Goal: Transaction & Acquisition: Obtain resource

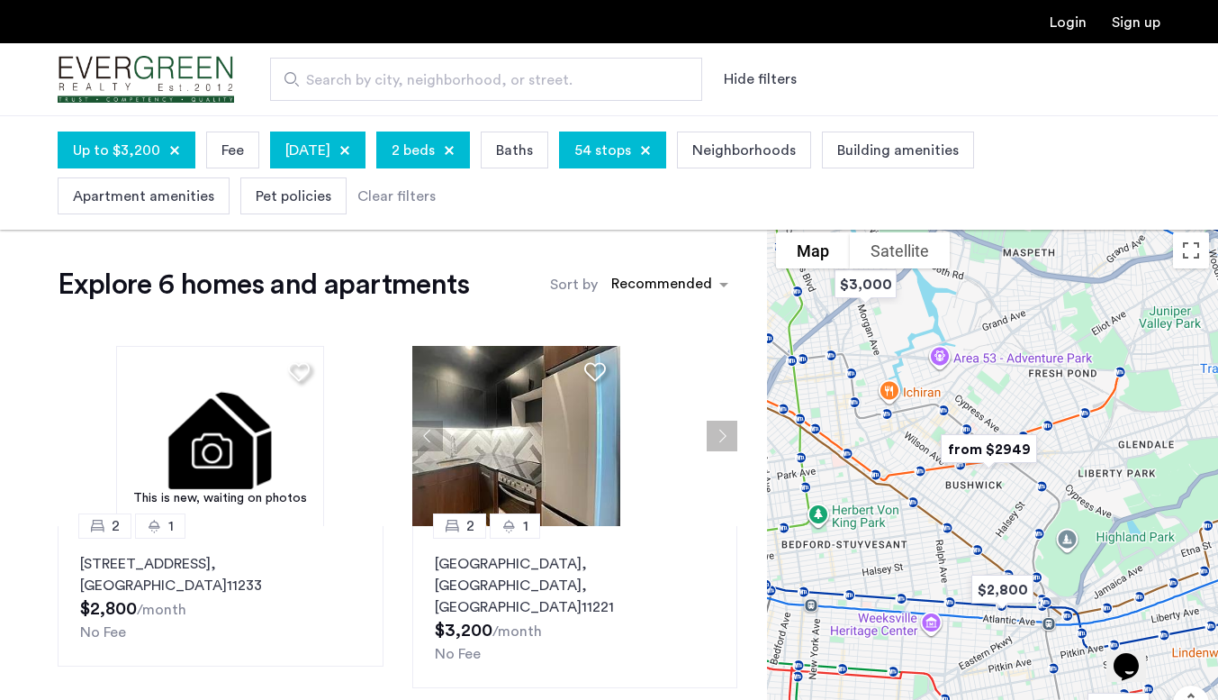
click at [454, 256] on div "Explore 6 homes and apartments Sort by Recommended This is new, waiting on phot…" at bounding box center [383, 600] width 767 height 754
click at [36, 433] on div "Explore 6 homes and apartments Sort by Recommended This is new, waiting on phot…" at bounding box center [383, 600] width 767 height 754
click at [140, 141] on span "Up to $3,200" at bounding box center [116, 151] width 87 height 22
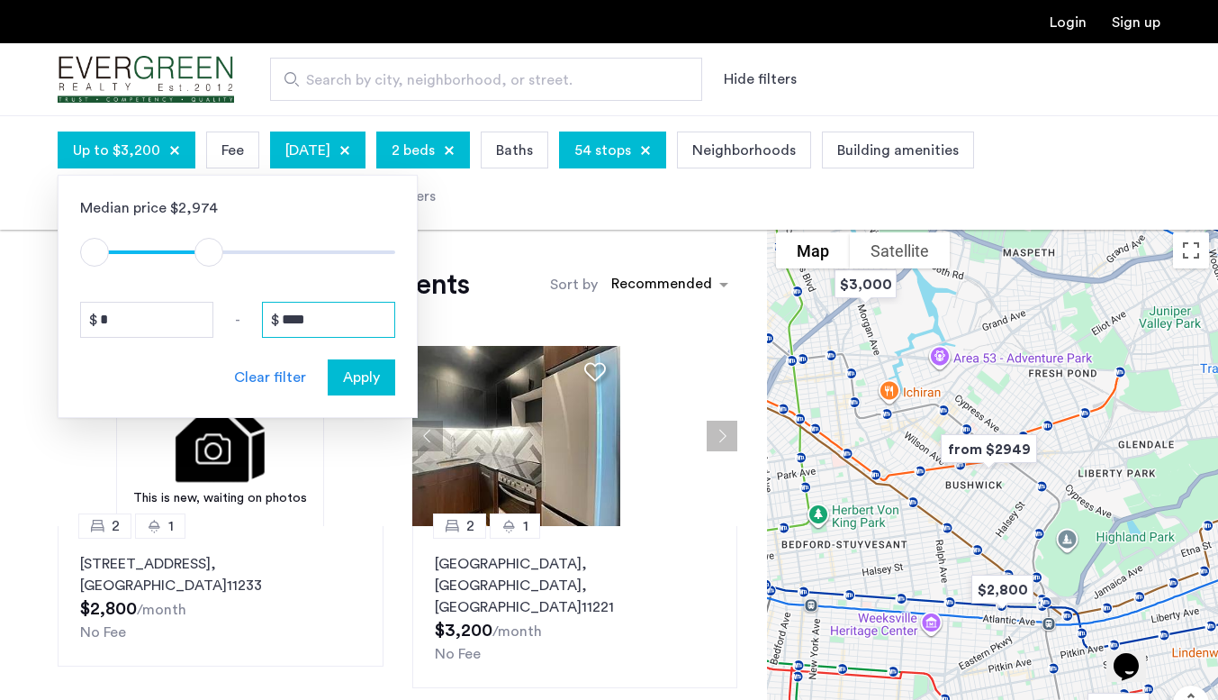
click at [327, 307] on input "****" at bounding box center [328, 320] width 133 height 36
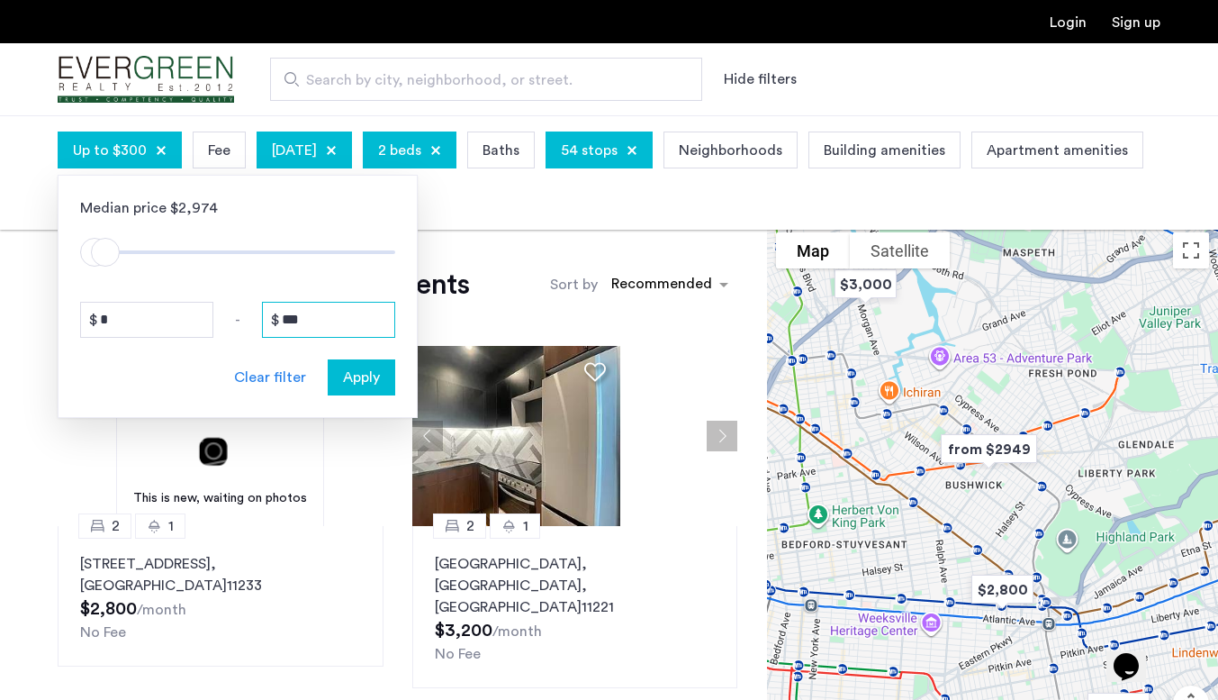
type input "****"
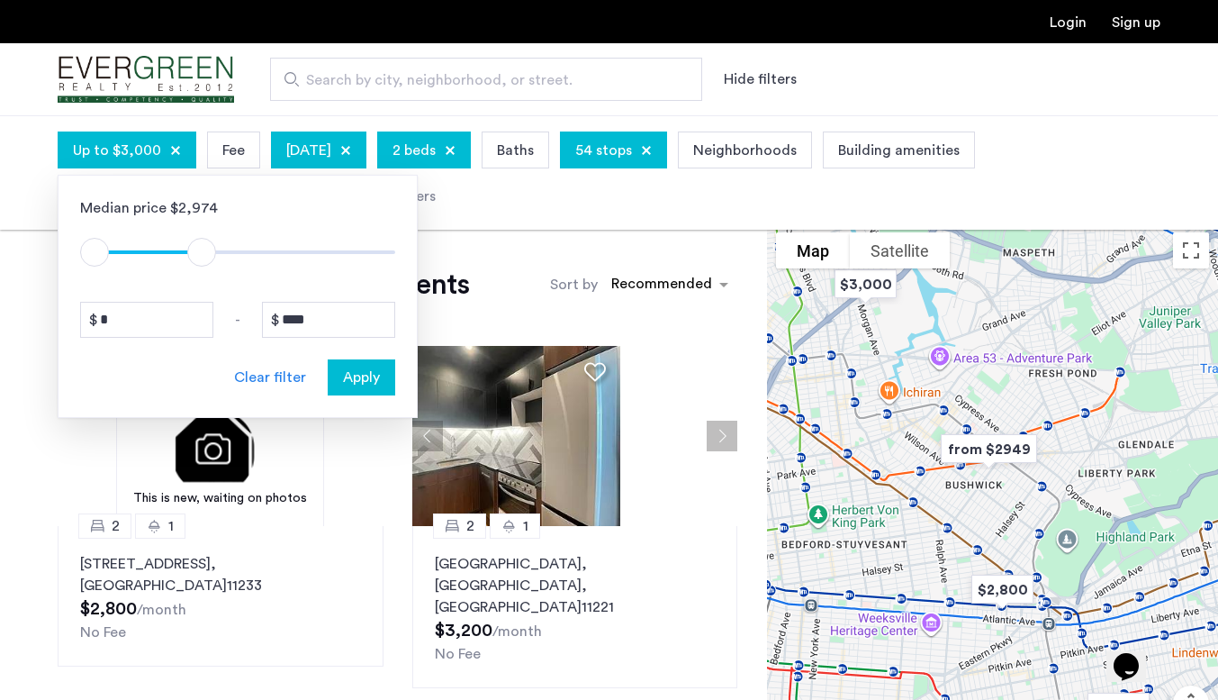
click at [364, 387] on span "Apply" at bounding box center [361, 377] width 37 height 22
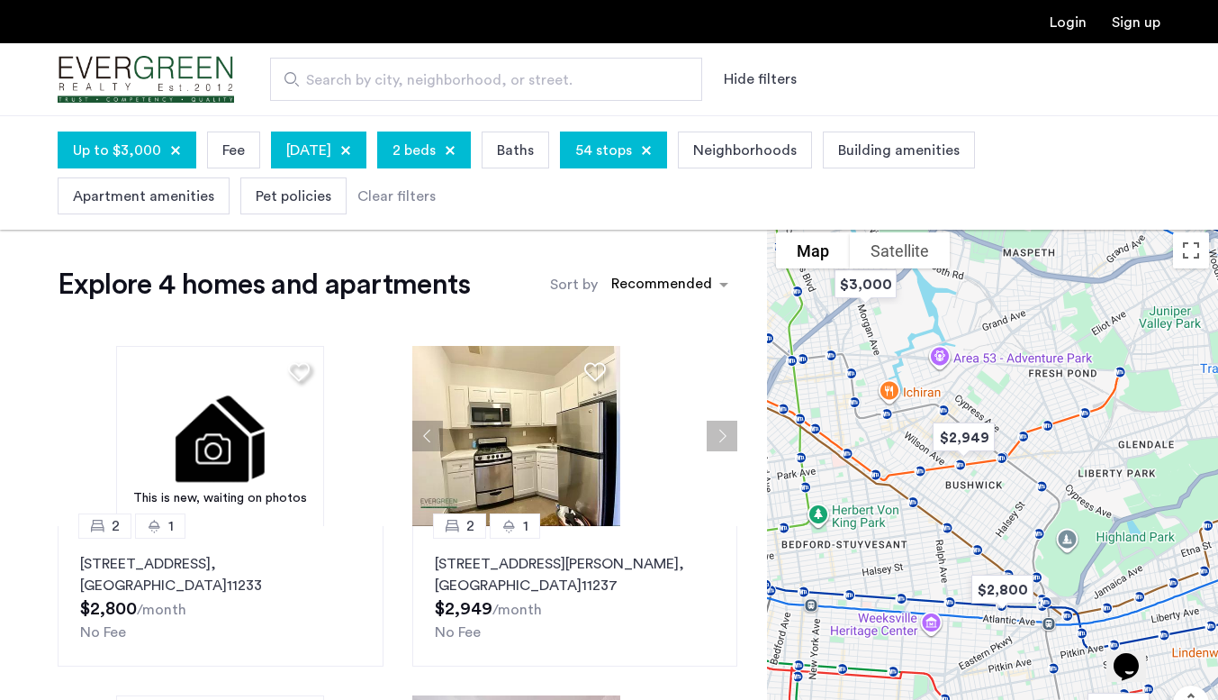
click at [632, 151] on span "54 stops" at bounding box center [603, 151] width 57 height 22
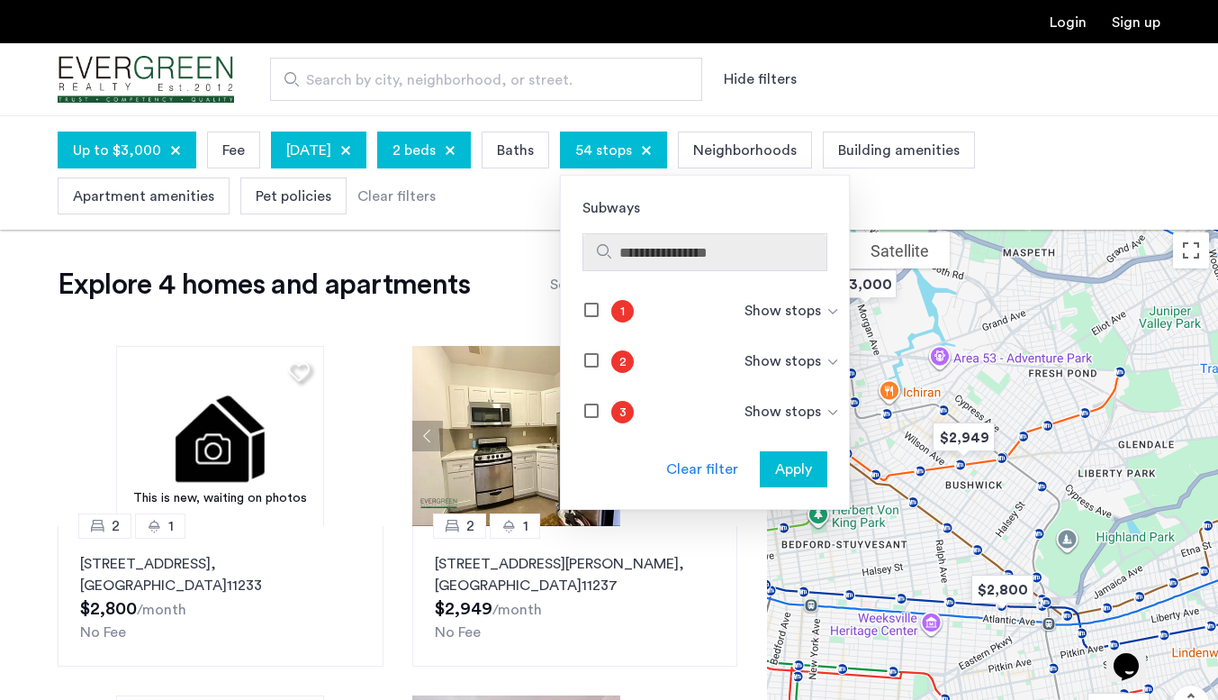
click at [726, 256] on input "Search subways" at bounding box center [719, 253] width 200 height 22
type input "*"
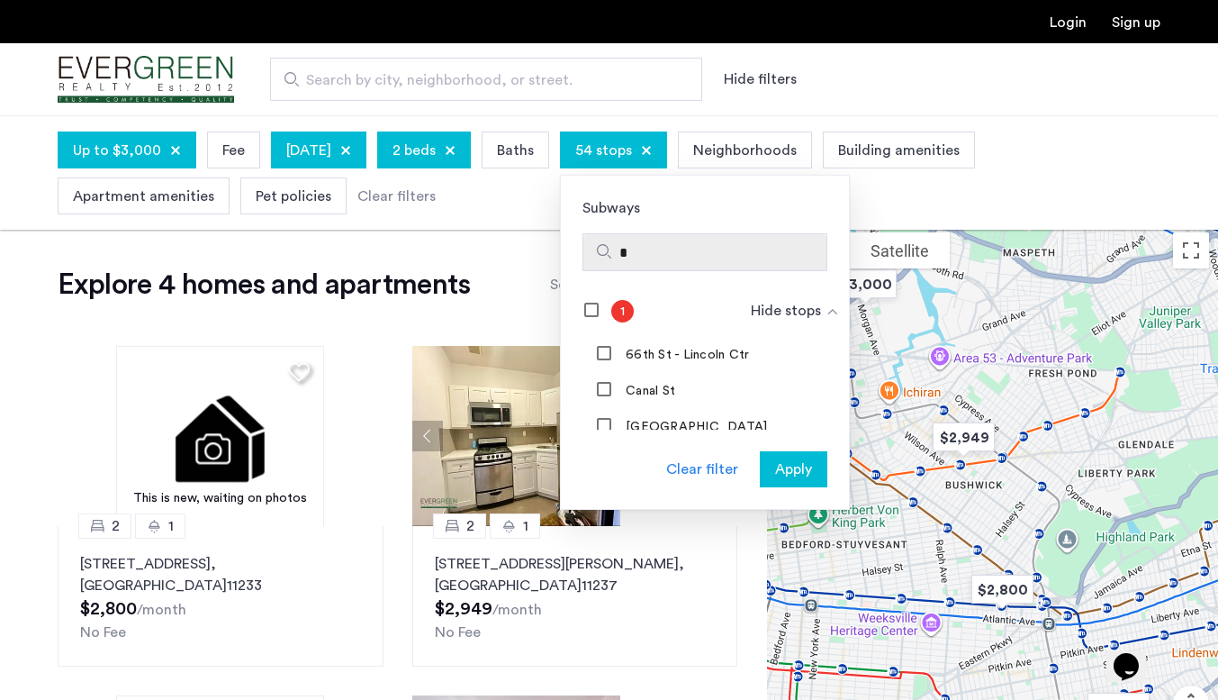
click at [713, 258] on input "*" at bounding box center [719, 253] width 200 height 22
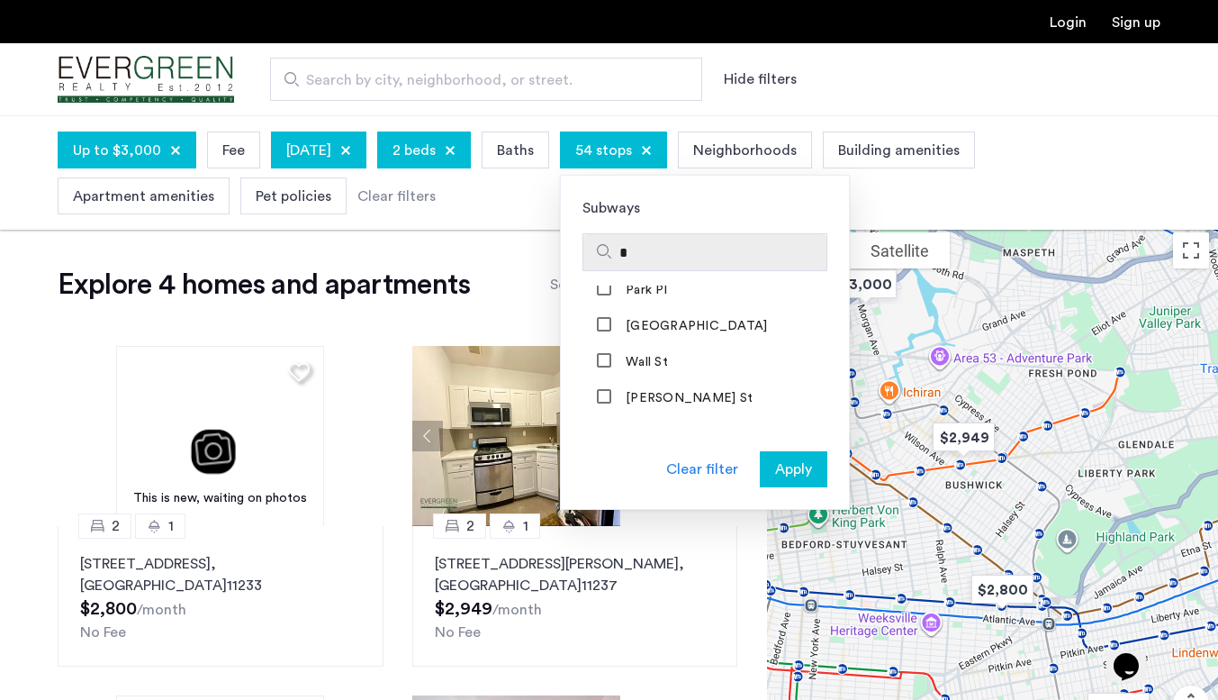
scroll to position [1800, 0]
type input "*"
click at [611, 423] on mat-checkbox at bounding box center [586, 441] width 50 height 36
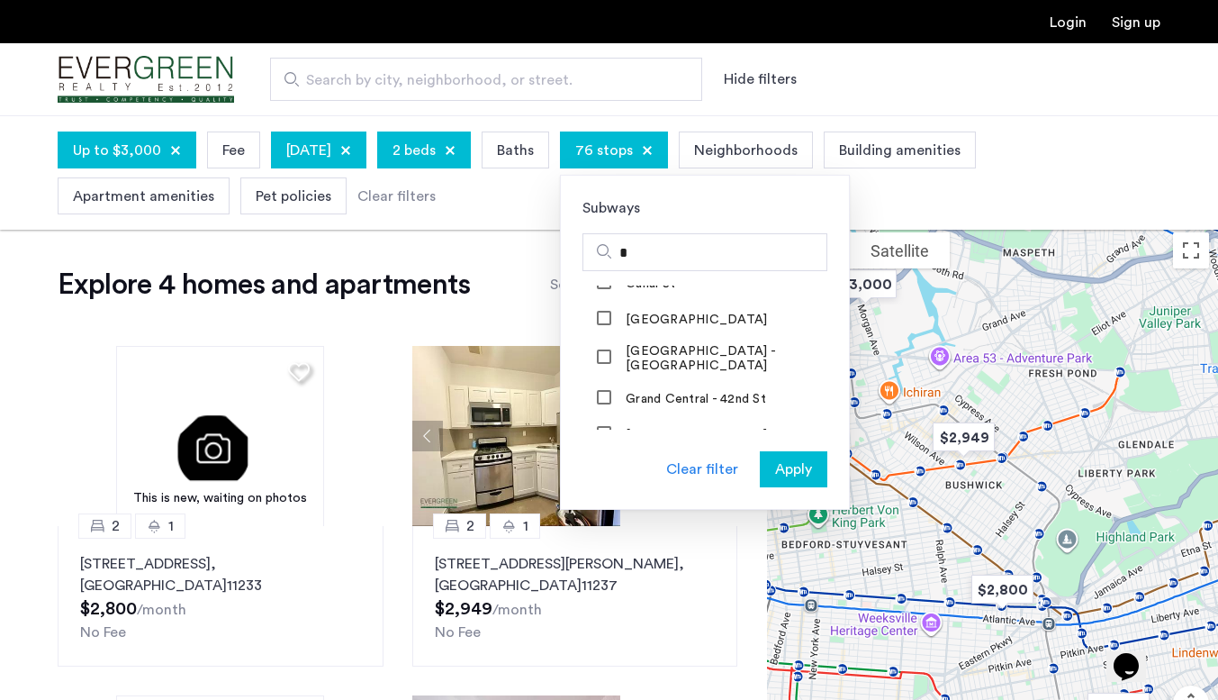
scroll to position [4288, 0]
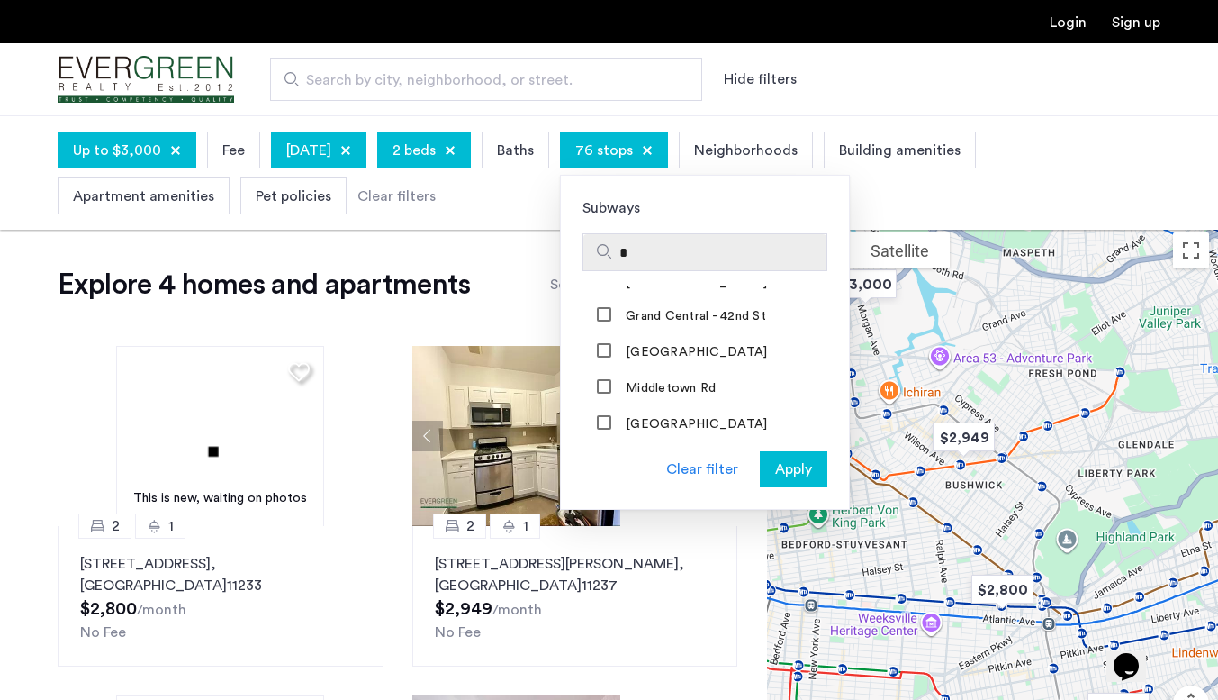
click at [745, 252] on input "*" at bounding box center [719, 253] width 200 height 22
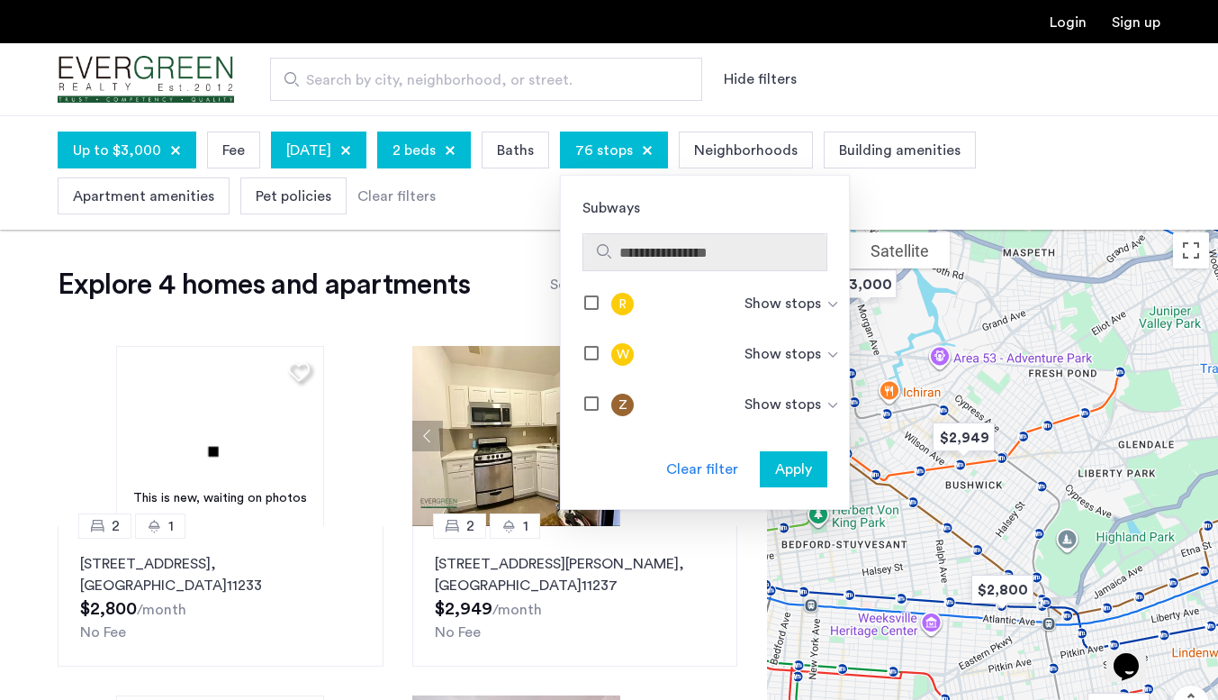
scroll to position [1066, 0]
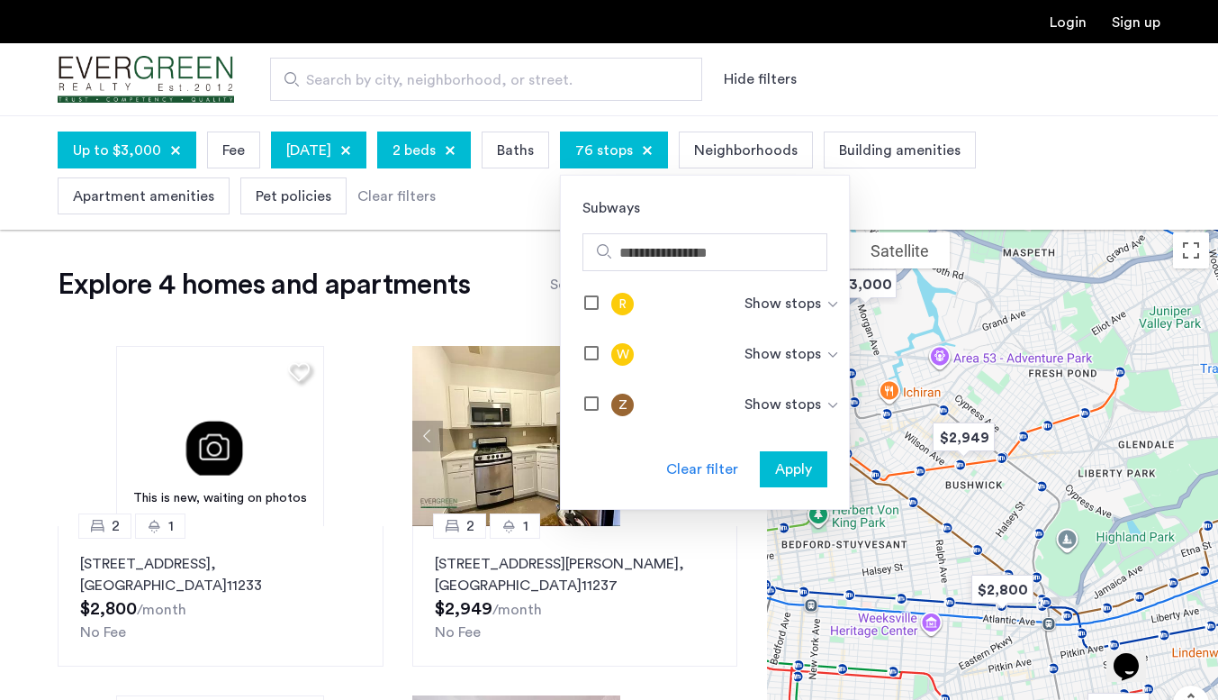
click at [827, 456] on button "Apply" at bounding box center [794, 469] width 68 height 36
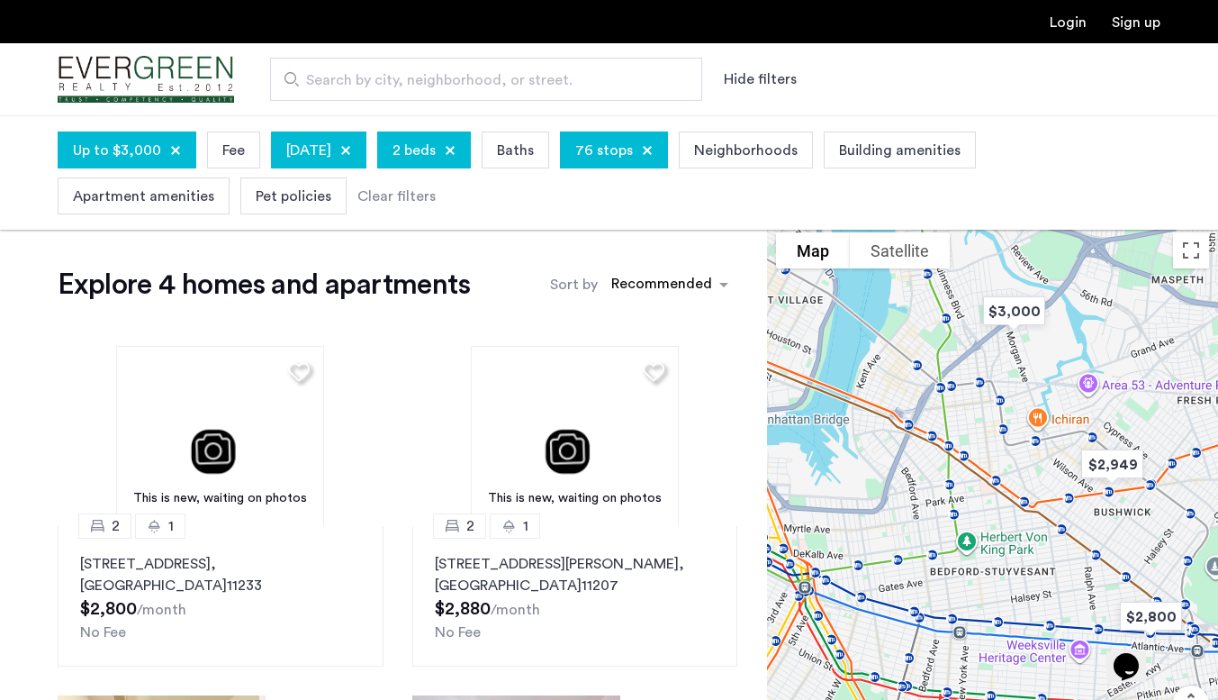
drag, startPoint x: 876, startPoint y: 448, endPoint x: 1026, endPoint y: 475, distance: 152.8
click at [1026, 475] on div at bounding box center [992, 515] width 451 height 584
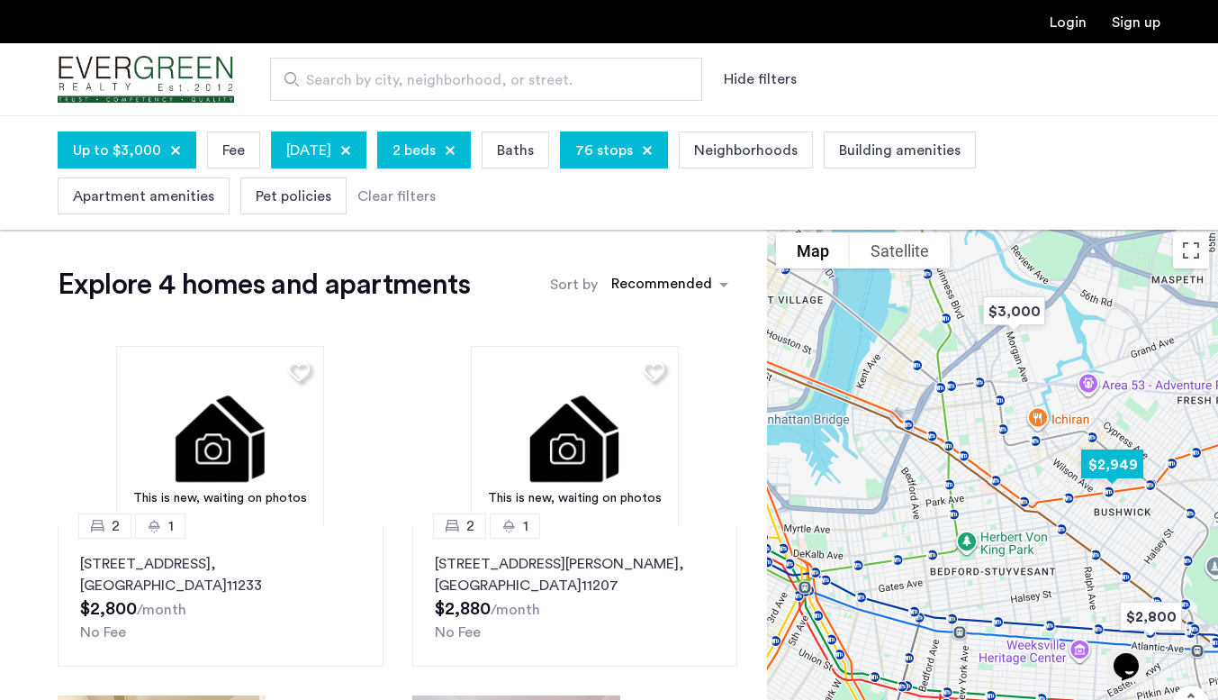
click at [1116, 474] on img "$2,949" at bounding box center [1112, 464] width 91 height 55
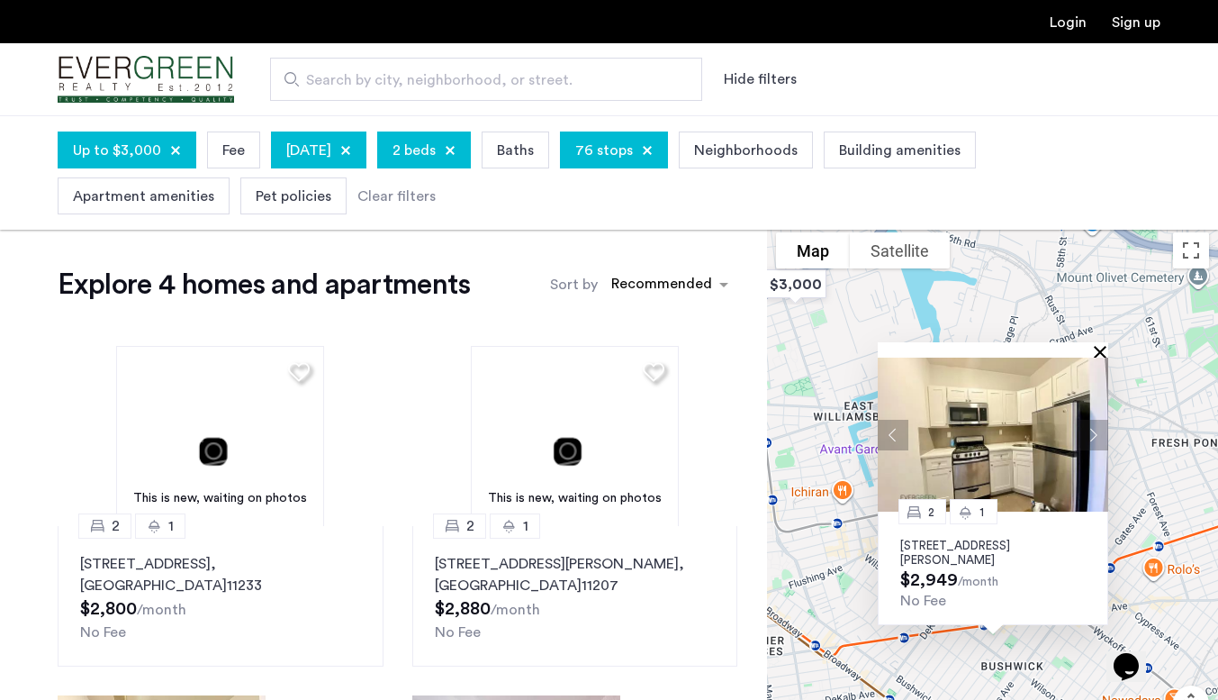
click at [1099, 355] on button "Close" at bounding box center [1104, 351] width 13 height 13
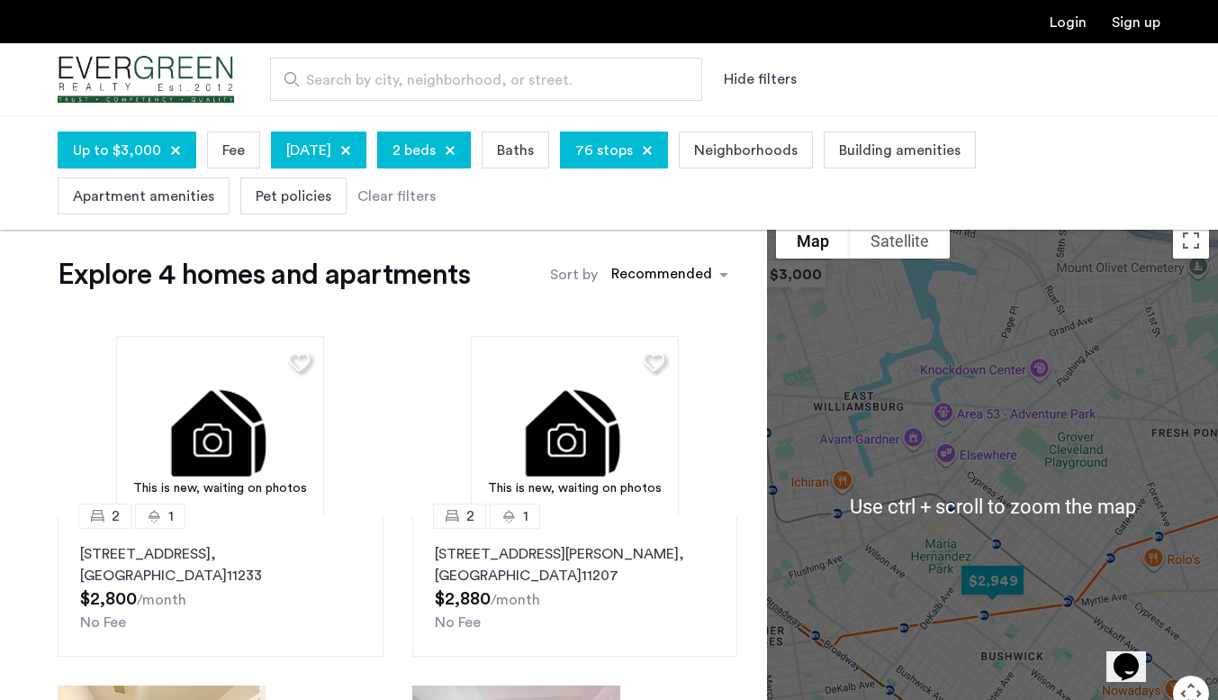
scroll to position [14, 0]
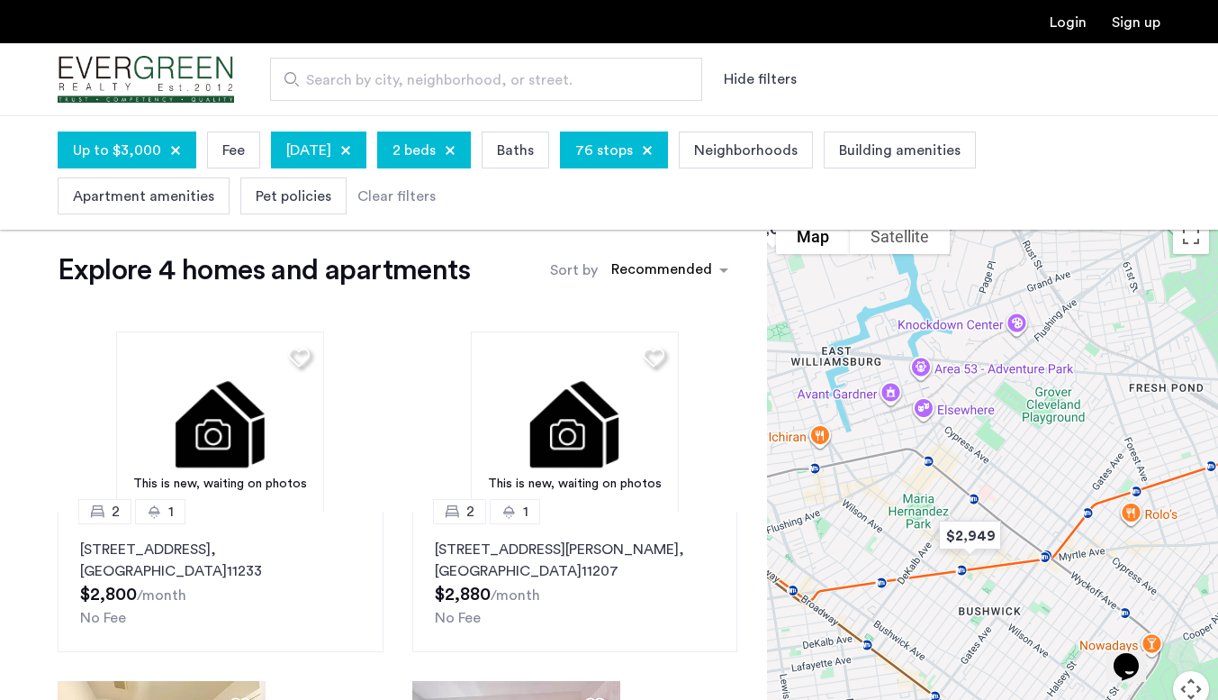
drag, startPoint x: 1033, startPoint y: 535, endPoint x: 1008, endPoint y: 486, distance: 54.4
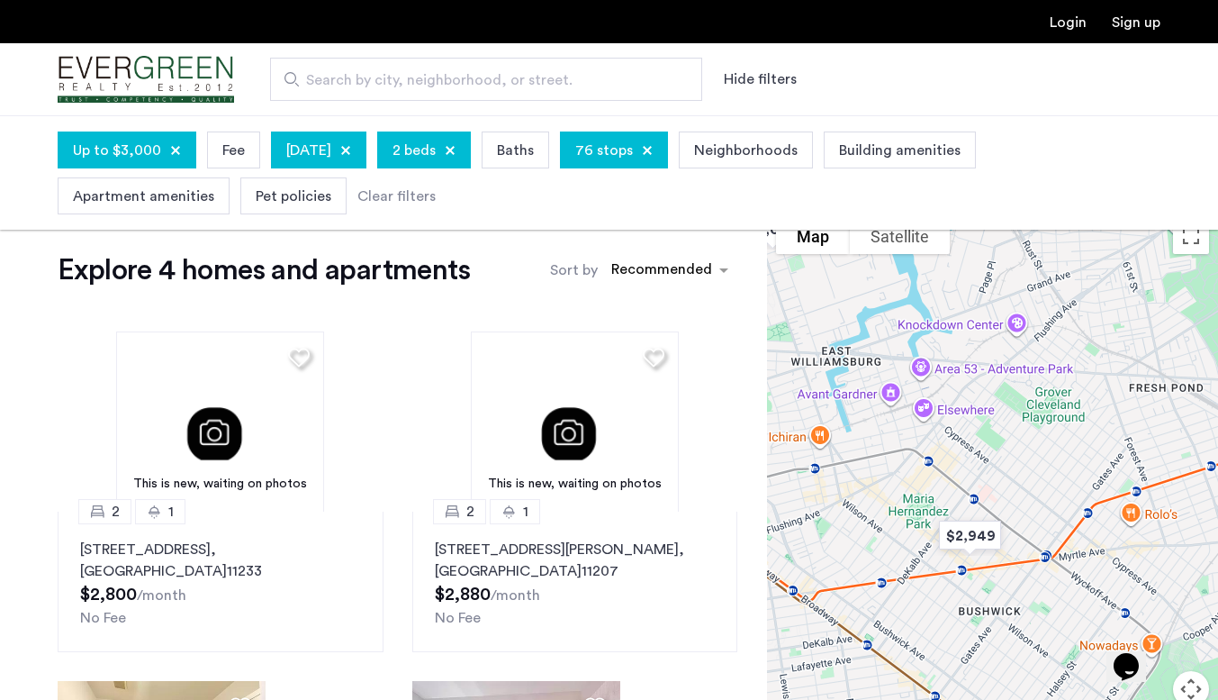
click at [1008, 486] on div at bounding box center [992, 501] width 451 height 584
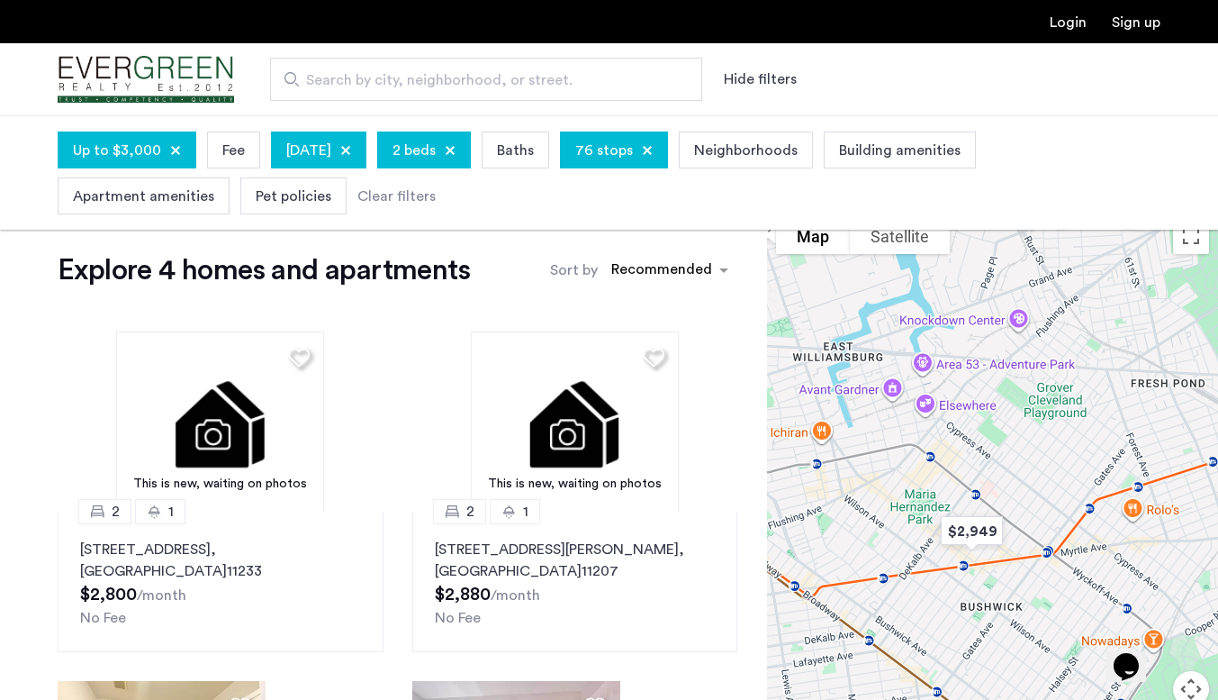
click at [1008, 486] on div at bounding box center [992, 501] width 451 height 584
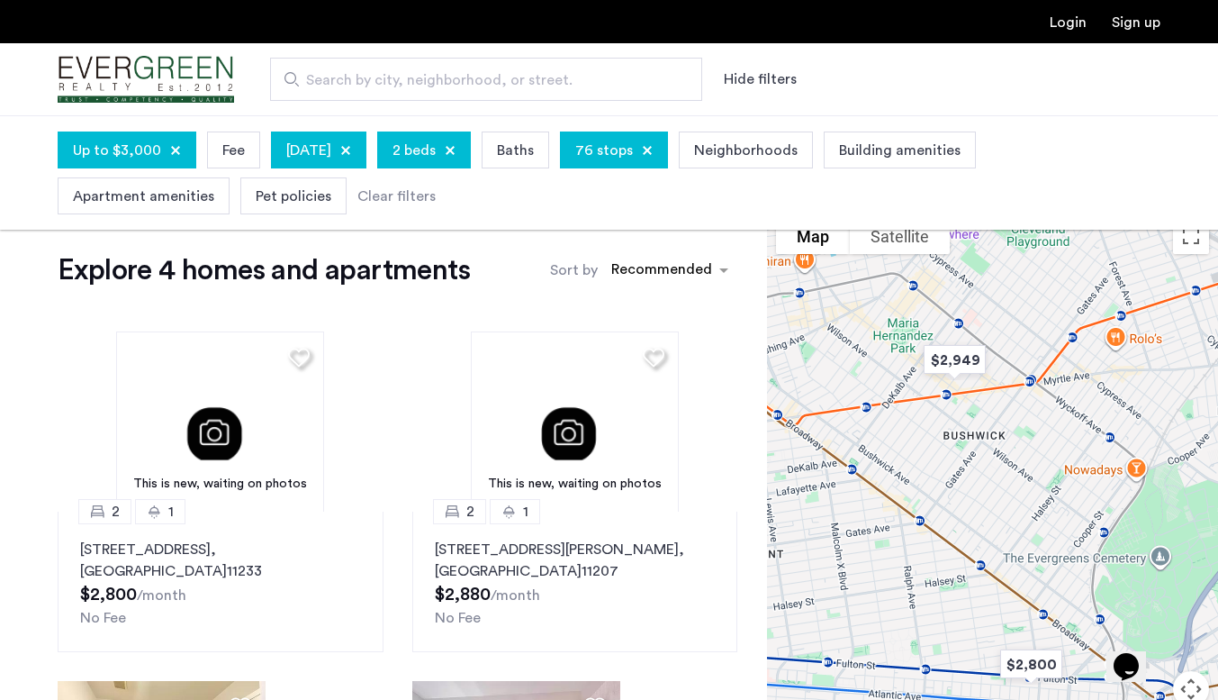
drag, startPoint x: 1008, startPoint y: 486, endPoint x: 989, endPoint y: 322, distance: 165.0
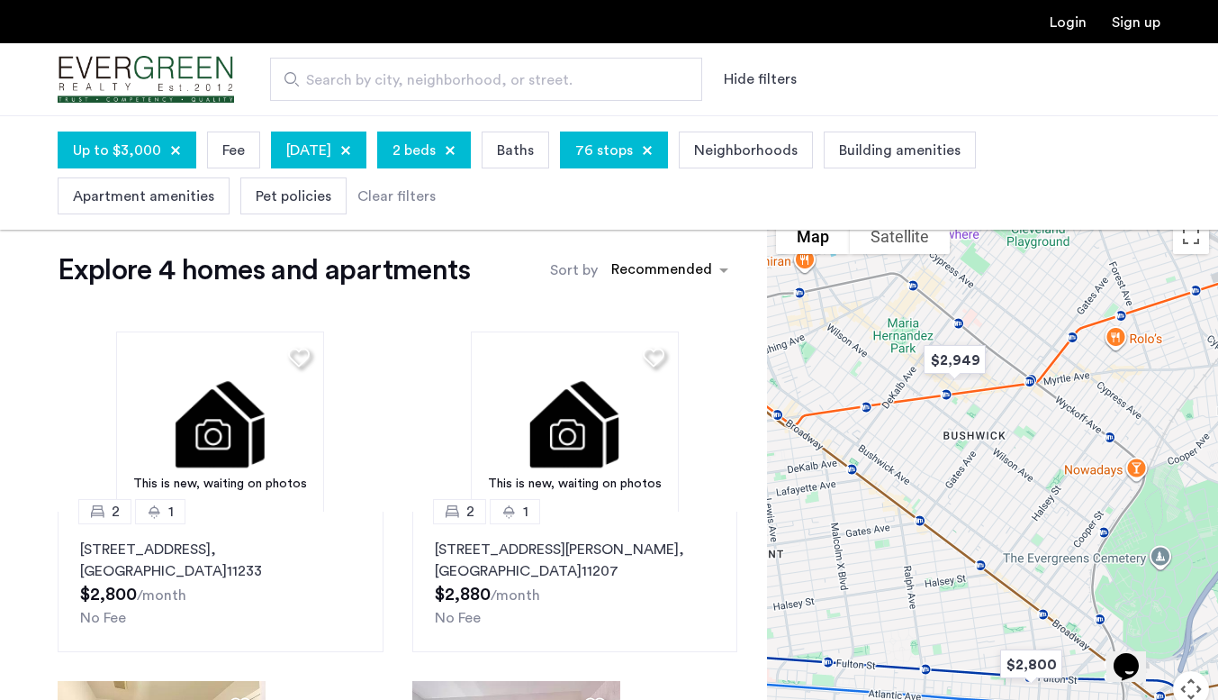
click at [989, 322] on div at bounding box center [992, 501] width 451 height 584
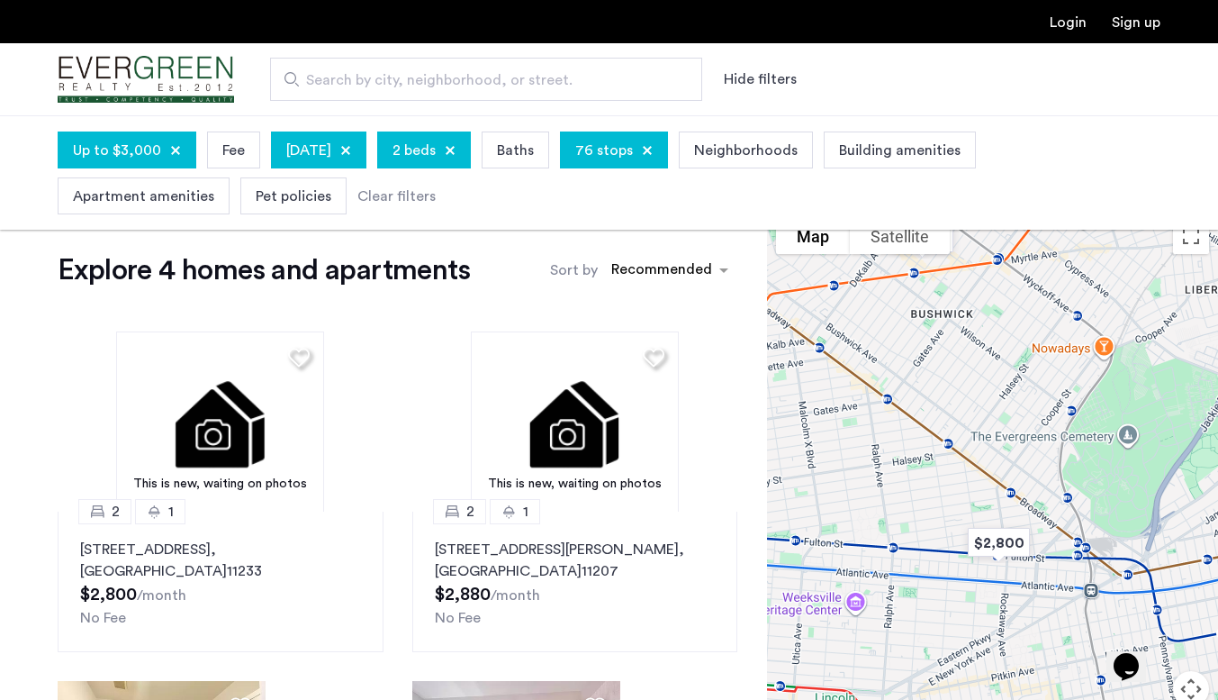
drag, startPoint x: 989, startPoint y: 631, endPoint x: 953, endPoint y: 493, distance: 142.4
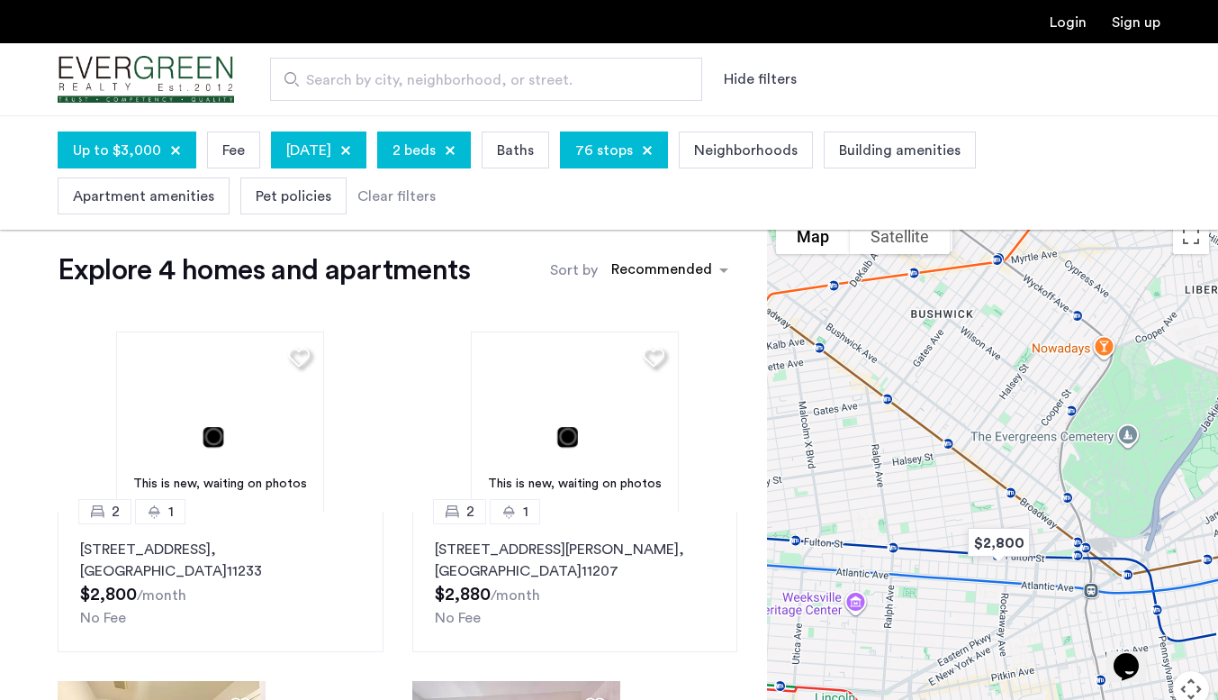
click at [953, 493] on div at bounding box center [992, 501] width 451 height 584
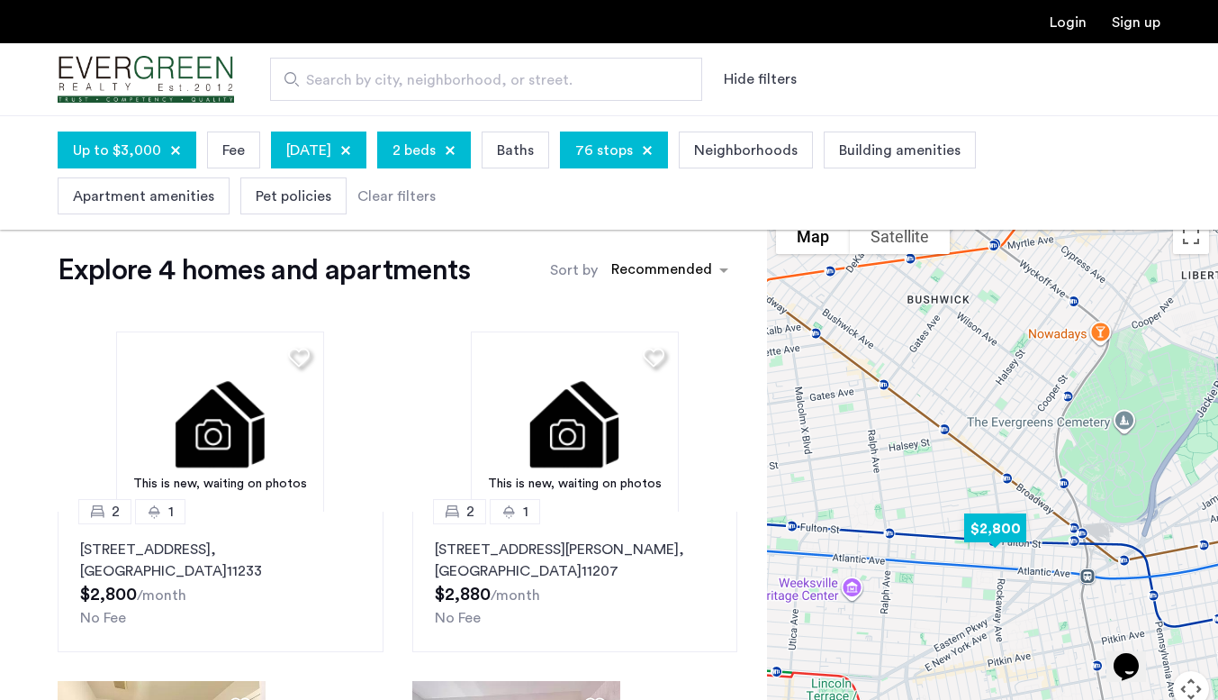
click at [988, 536] on img "$2,800" at bounding box center [995, 528] width 91 height 55
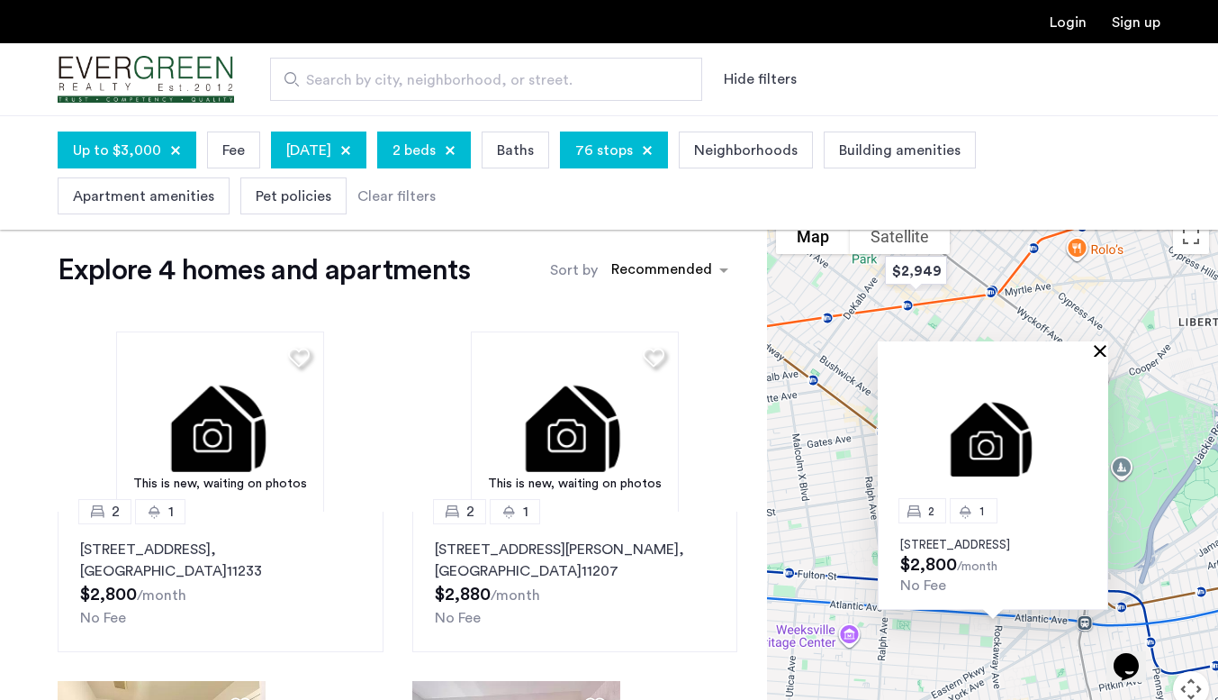
click at [1101, 344] on button "Close" at bounding box center [1104, 350] width 13 height 13
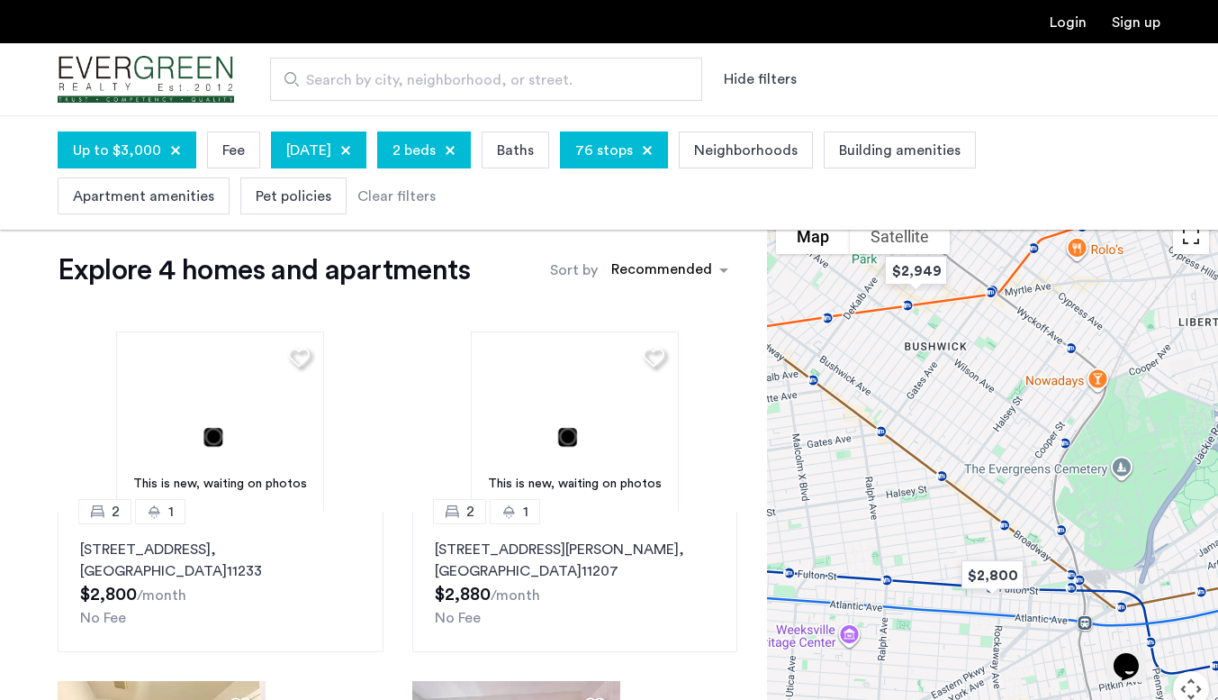
click at [1197, 245] on button "Toggle fullscreen view" at bounding box center [1191, 236] width 36 height 36
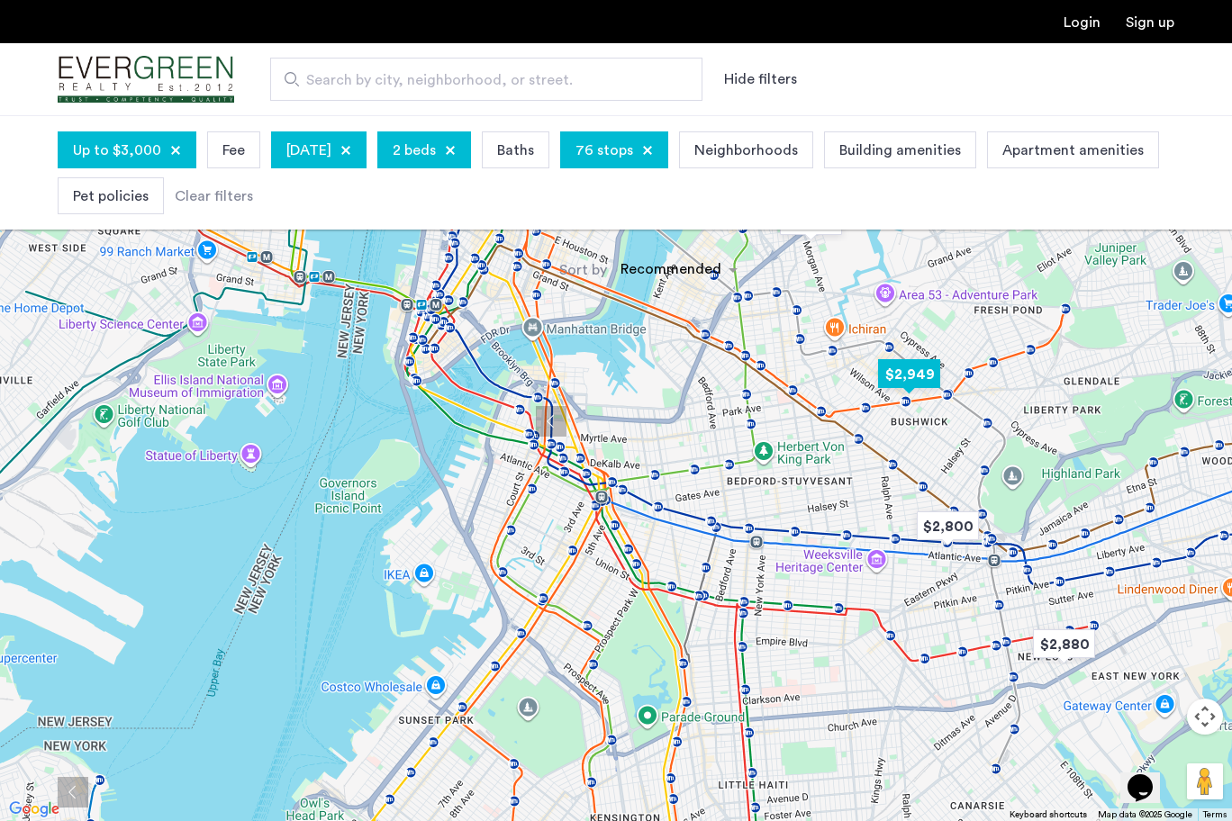
click at [907, 373] on img "$2,949" at bounding box center [908, 374] width 91 height 55
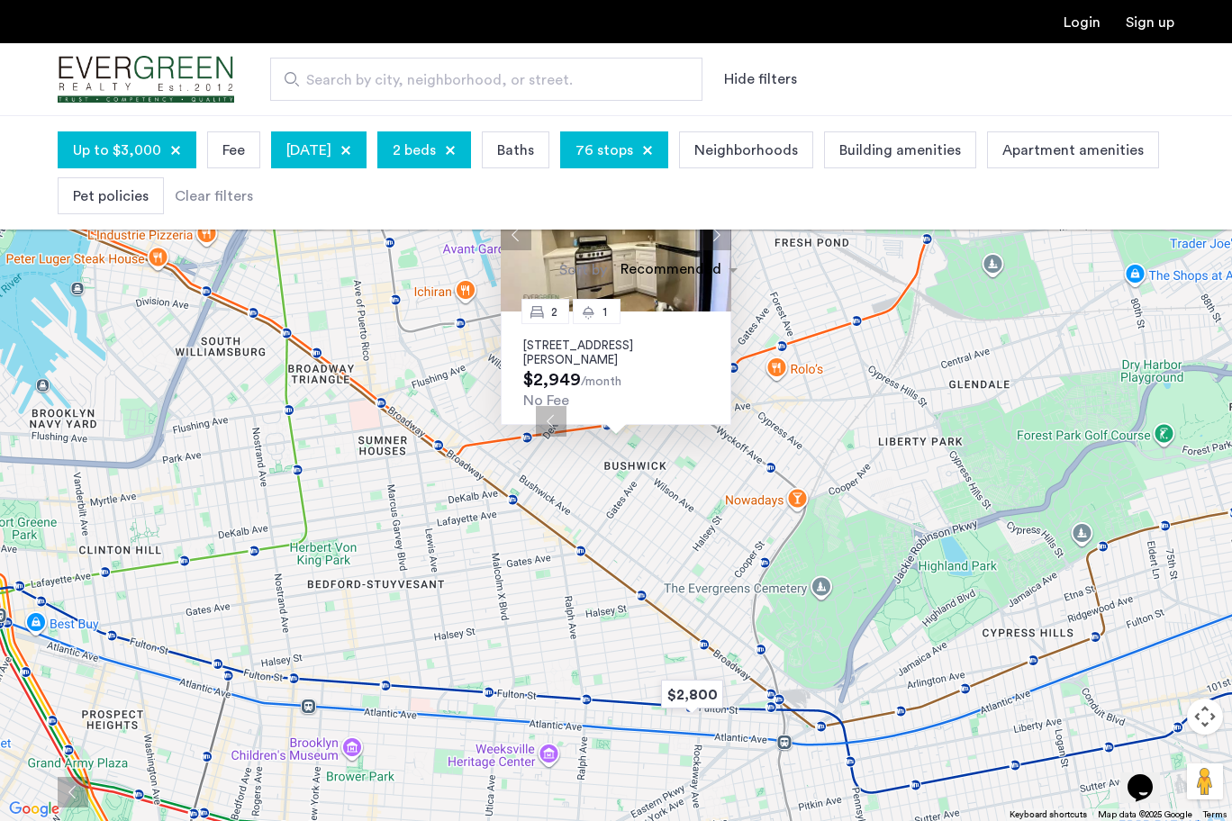
click at [799, 378] on div "2 1 [STREET_ADDRESS][PERSON_NAME] $2,949 /month No Fee" at bounding box center [616, 410] width 1232 height 821
click at [721, 141] on div "2 1 [STREET_ADDRESS][PERSON_NAME] $2,949 /month No Fee" at bounding box center [616, 410] width 1232 height 821
click at [724, 156] on button "Close" at bounding box center [726, 151] width 13 height 13
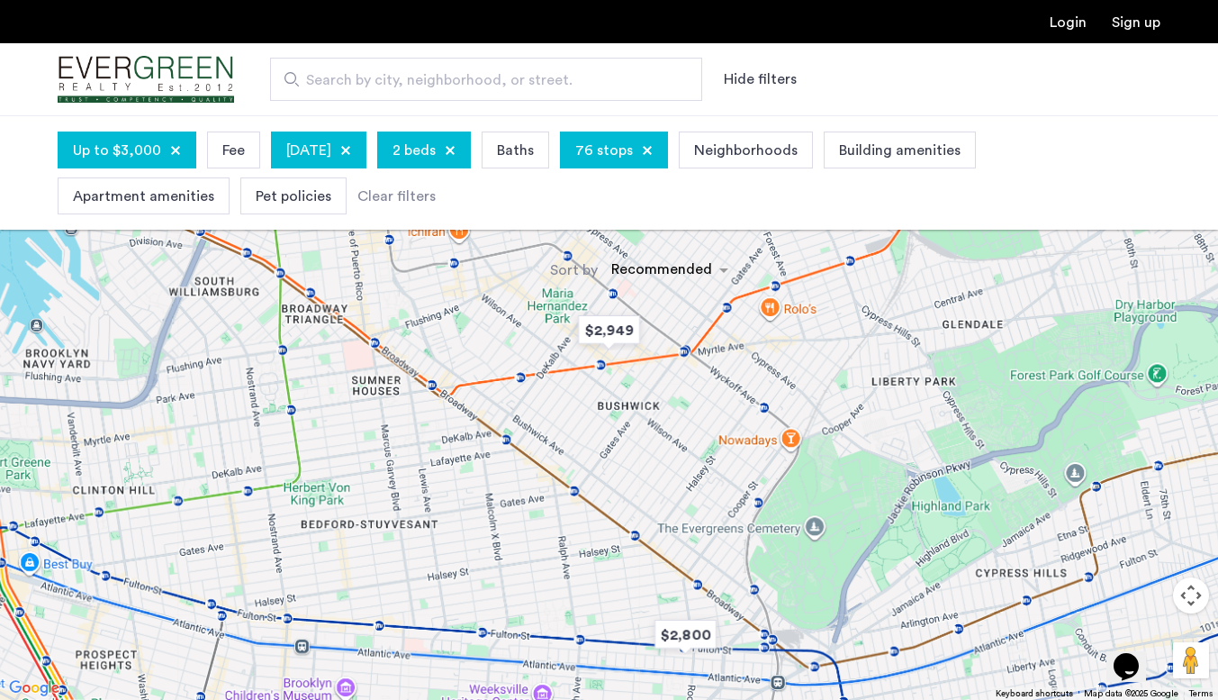
click at [653, 146] on div at bounding box center [647, 150] width 11 height 11
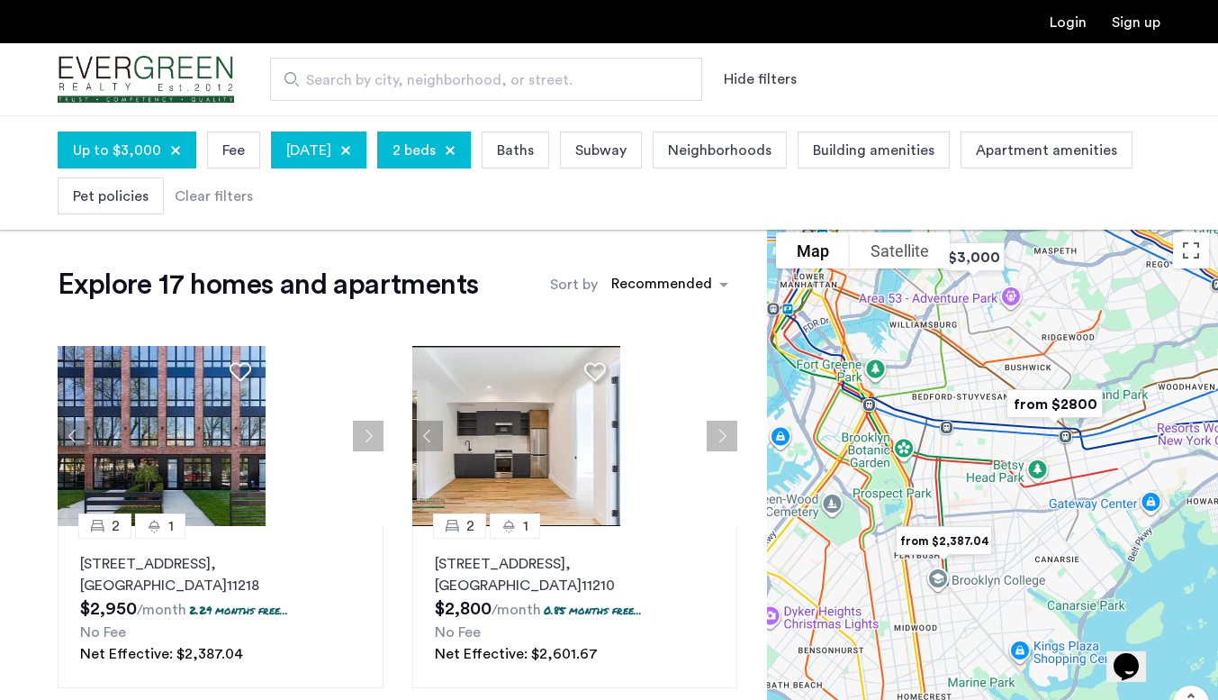
click at [351, 148] on div at bounding box center [345, 150] width 11 height 11
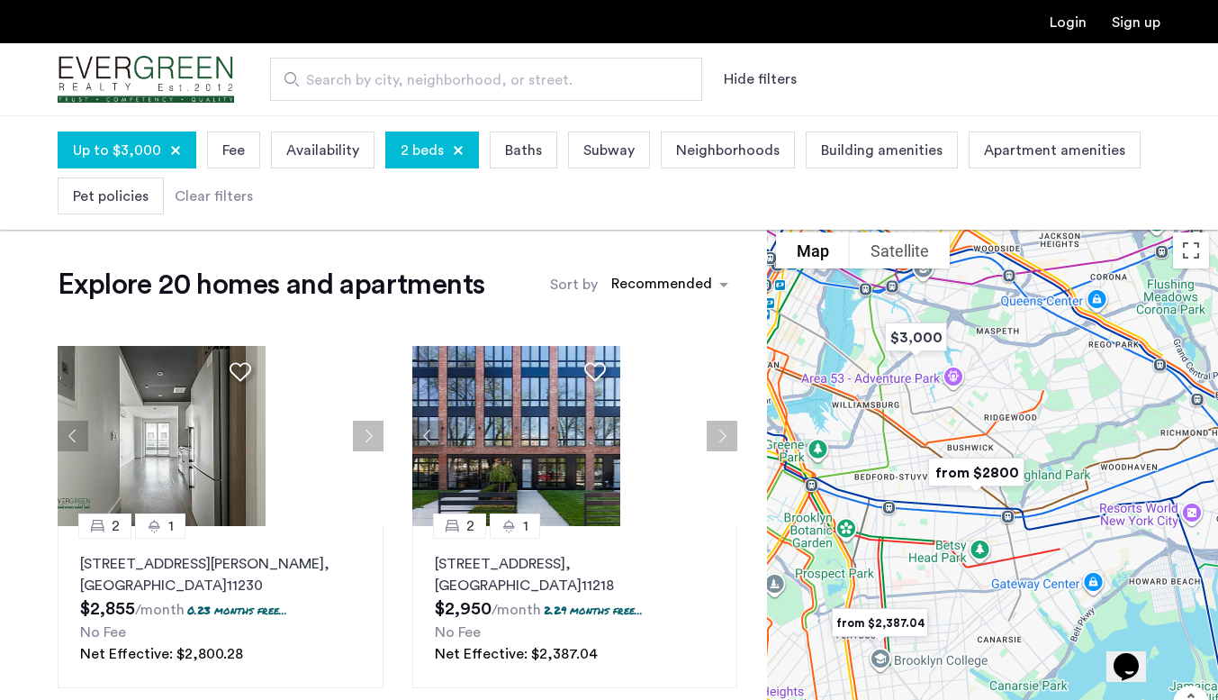
drag, startPoint x: 1001, startPoint y: 460, endPoint x: 942, endPoint y: 543, distance: 101.9
click at [942, 543] on div at bounding box center [992, 515] width 451 height 584
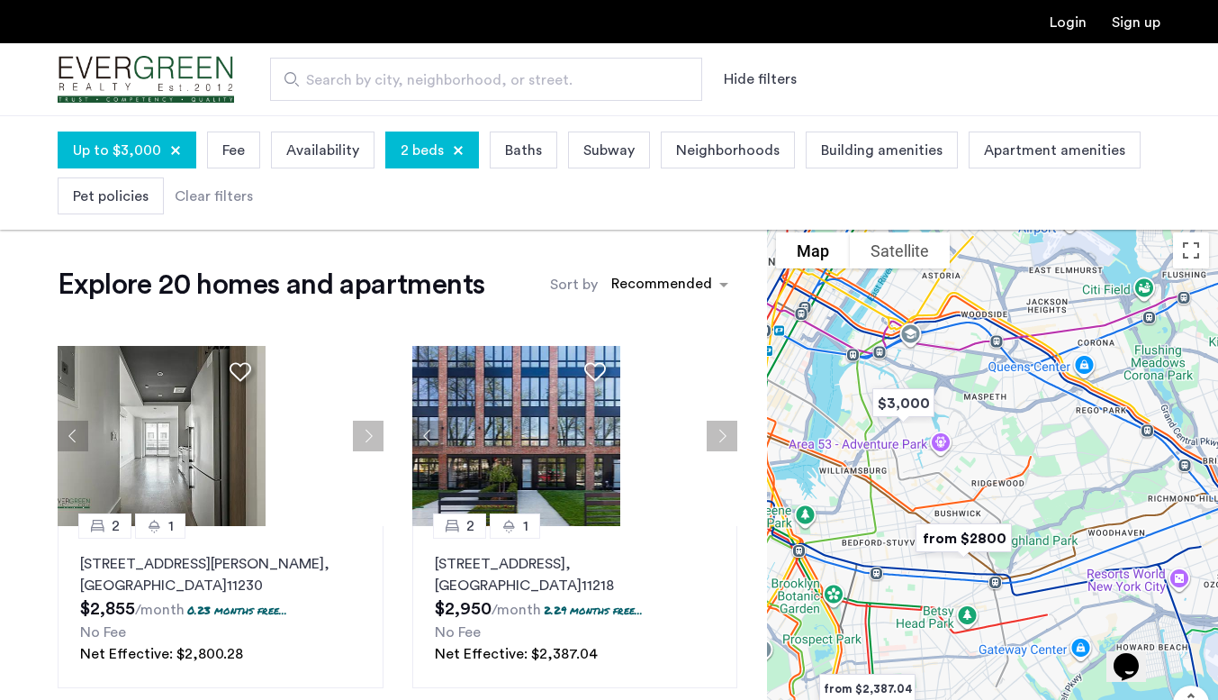
drag, startPoint x: 883, startPoint y: 387, endPoint x: 871, endPoint y: 462, distance: 75.8
click at [1194, 253] on button "Toggle fullscreen view" at bounding box center [1191, 250] width 36 height 36
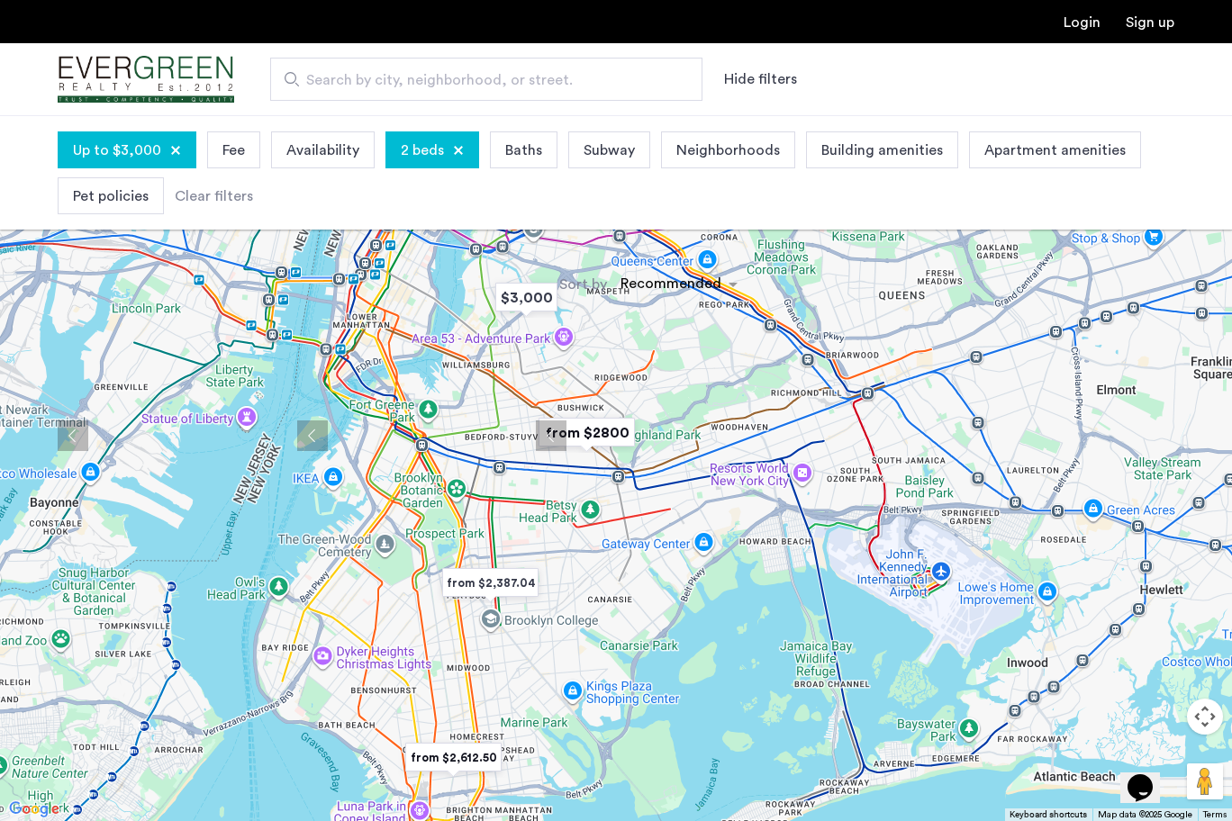
click at [483, 329] on div at bounding box center [616, 410] width 1232 height 821
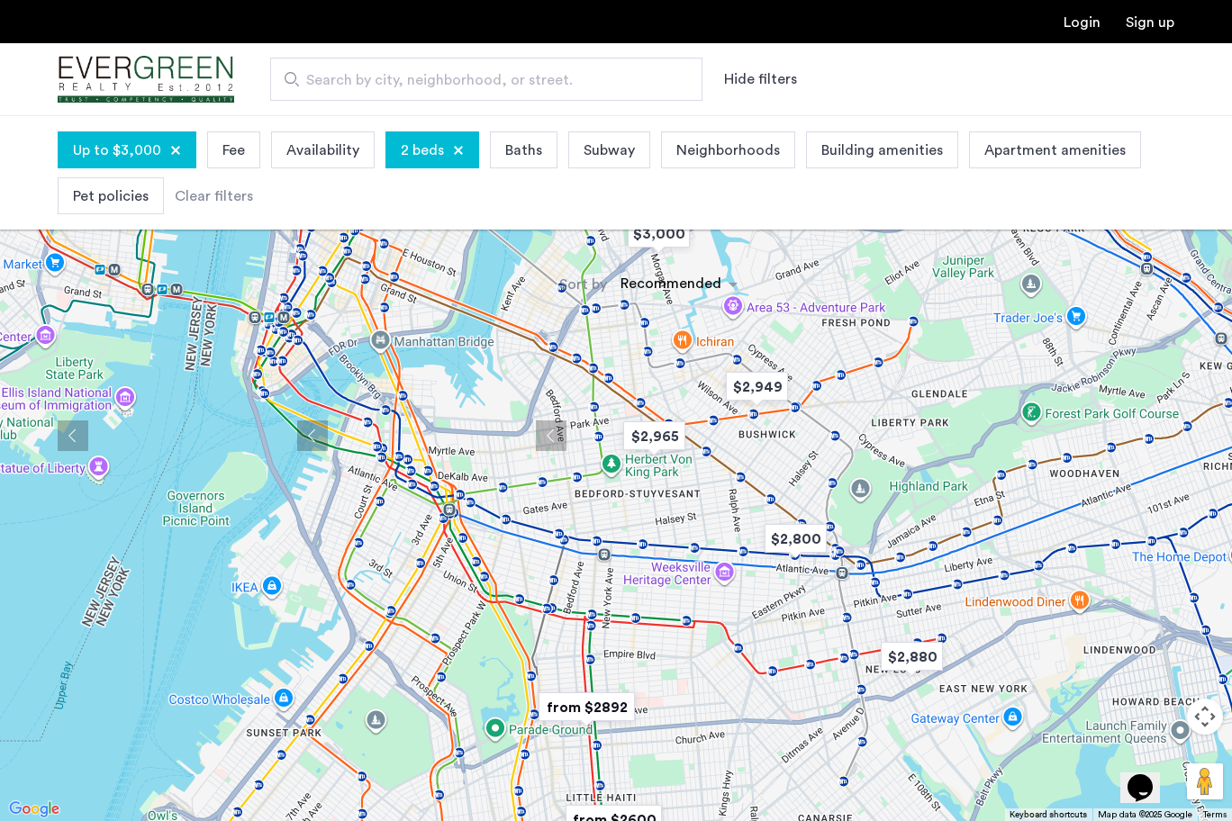
drag, startPoint x: 643, startPoint y: 564, endPoint x: 732, endPoint y: 506, distance: 106.1
click at [732, 506] on div at bounding box center [616, 410] width 1232 height 821
click at [668, 434] on img "$2,965" at bounding box center [654, 436] width 91 height 55
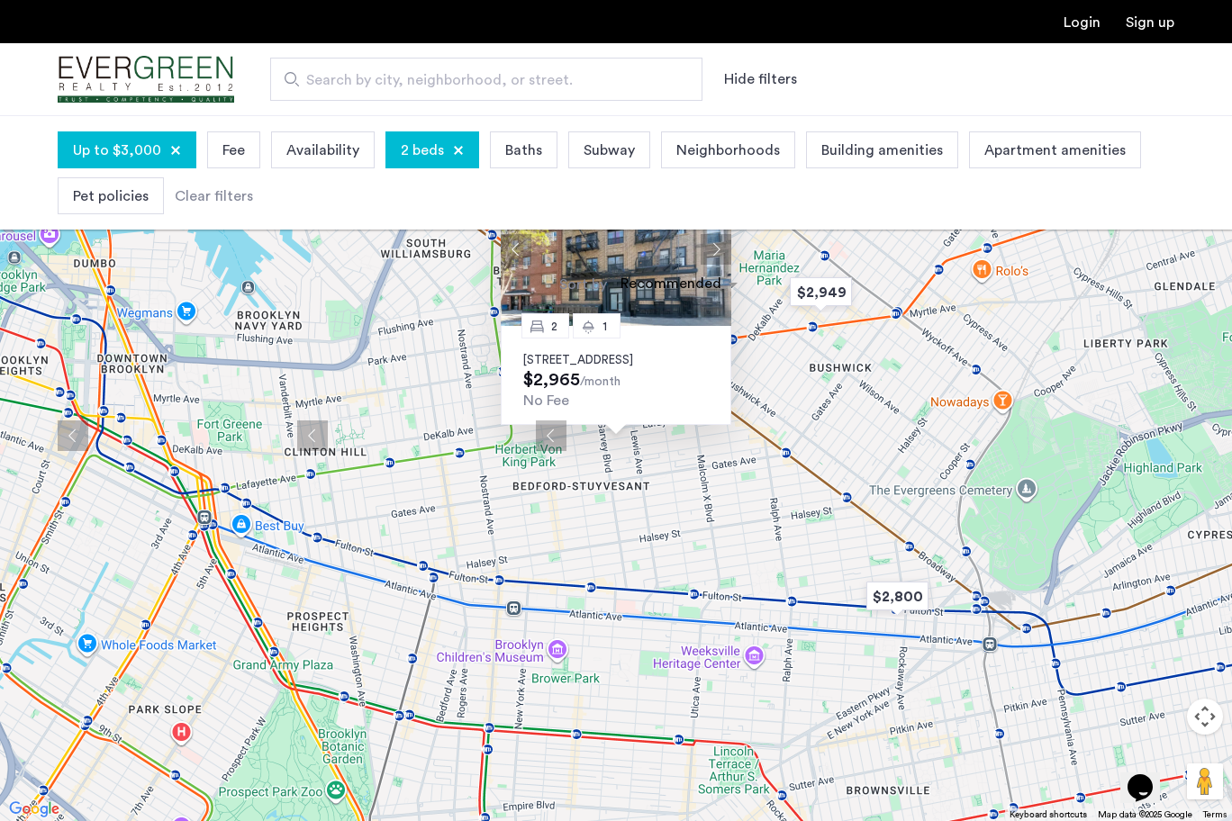
click at [609, 353] on p "[STREET_ADDRESS]" at bounding box center [615, 360] width 185 height 14
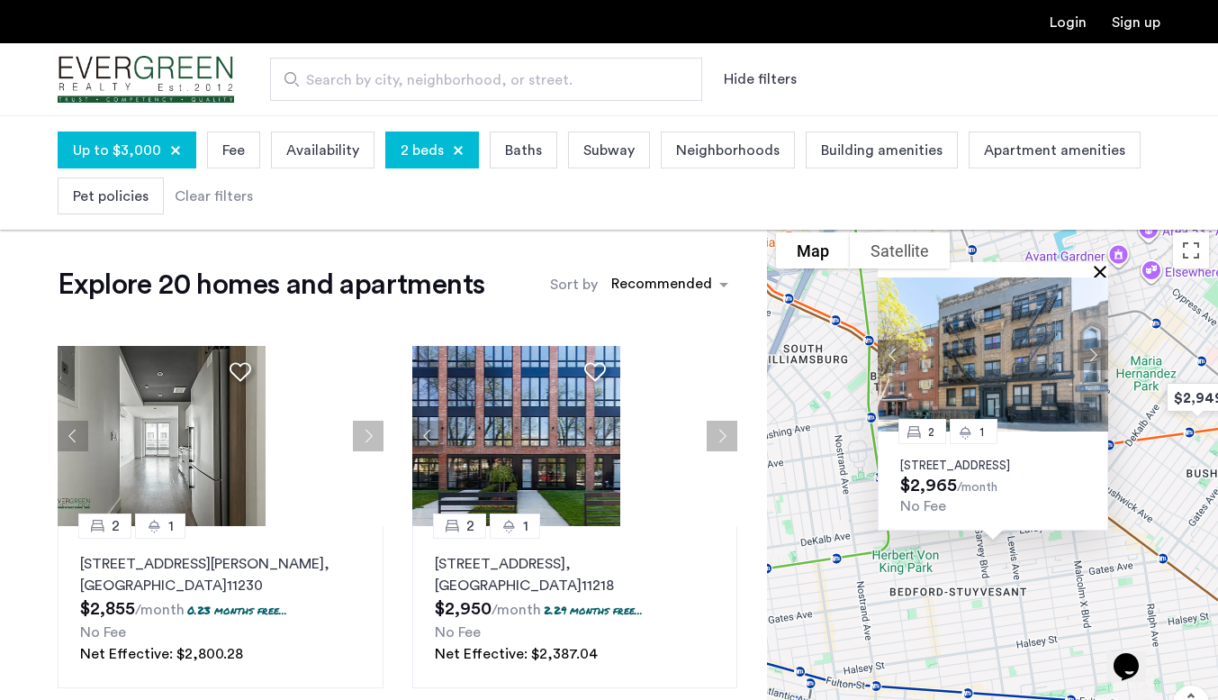
click at [1101, 265] on button "Close" at bounding box center [1104, 271] width 13 height 13
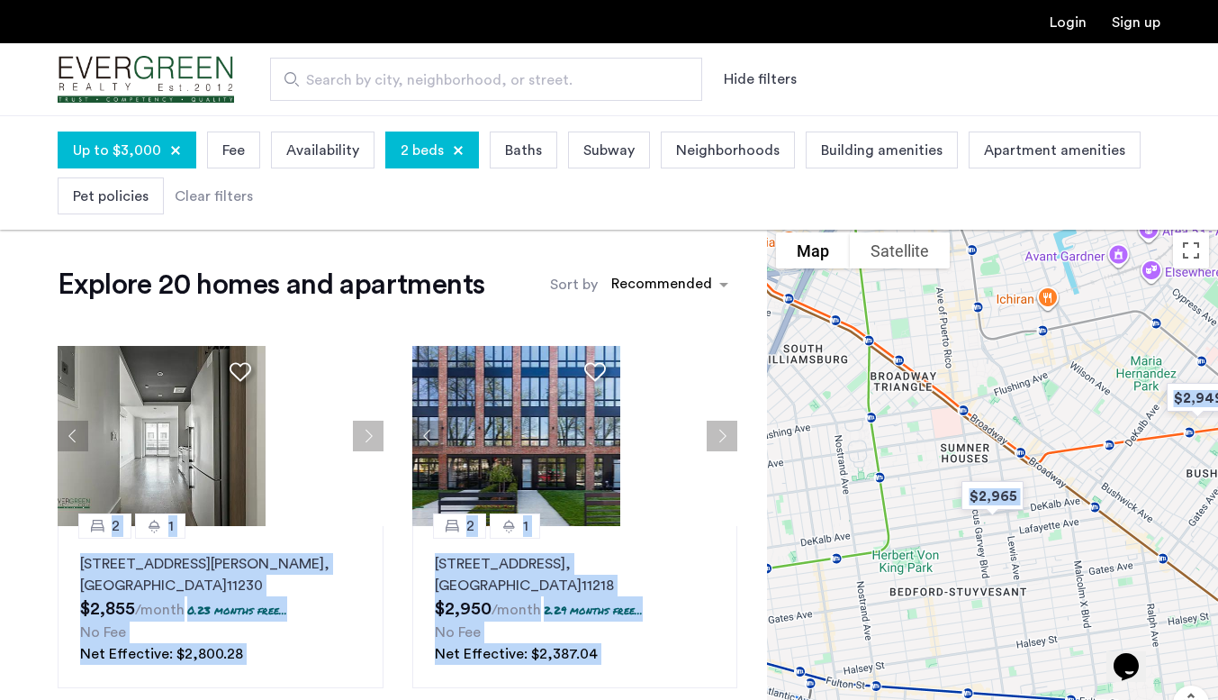
drag, startPoint x: 21, startPoint y: 450, endPoint x: 892, endPoint y: 457, distance: 871.6
click at [892, 457] on div "Explore 20 homes and apartments Sort by Recommended 2 [GEOGRAPHIC_DATA][STREET_…" at bounding box center [609, 640] width 1218 height 834
click at [1194, 393] on img "$2,949" at bounding box center [1197, 397] width 91 height 55
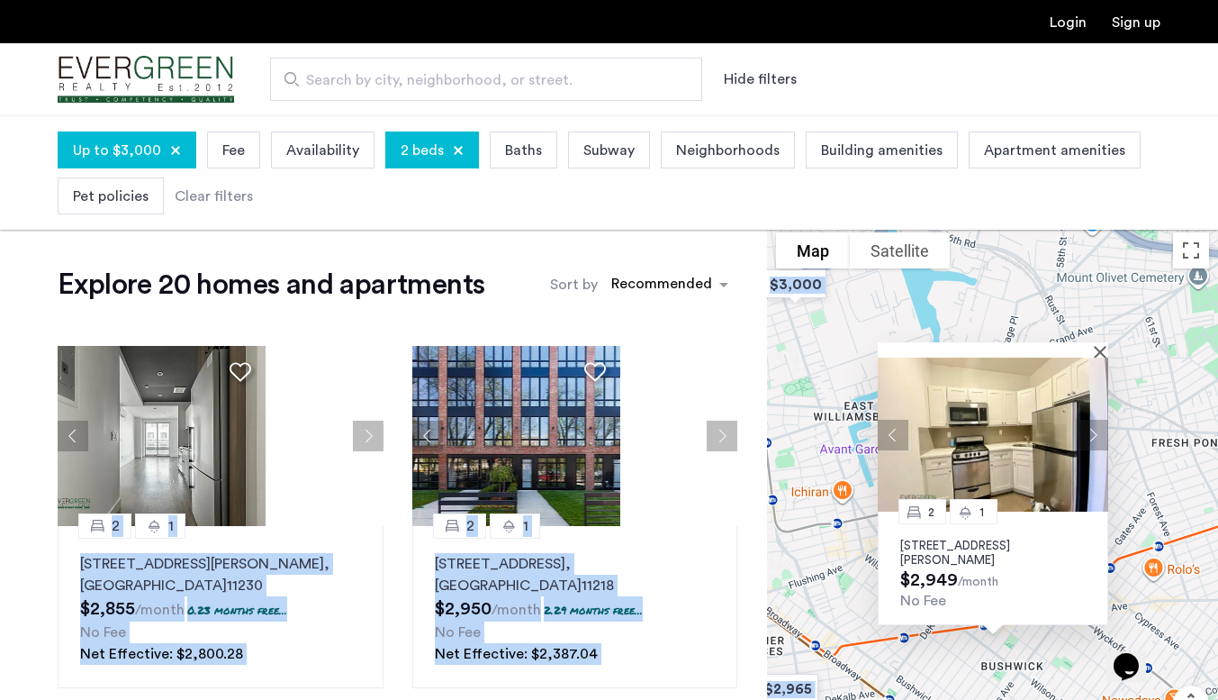
click at [1020, 469] on img at bounding box center [993, 434] width 230 height 154
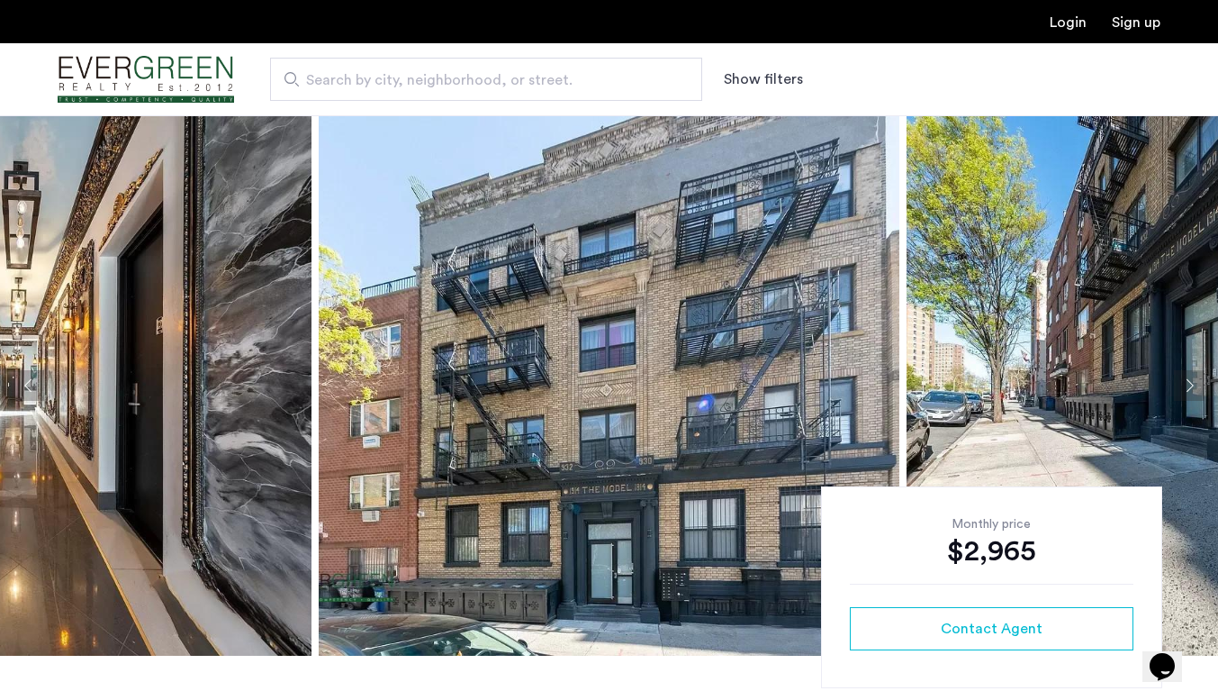
click at [396, 394] on img at bounding box center [609, 385] width 581 height 540
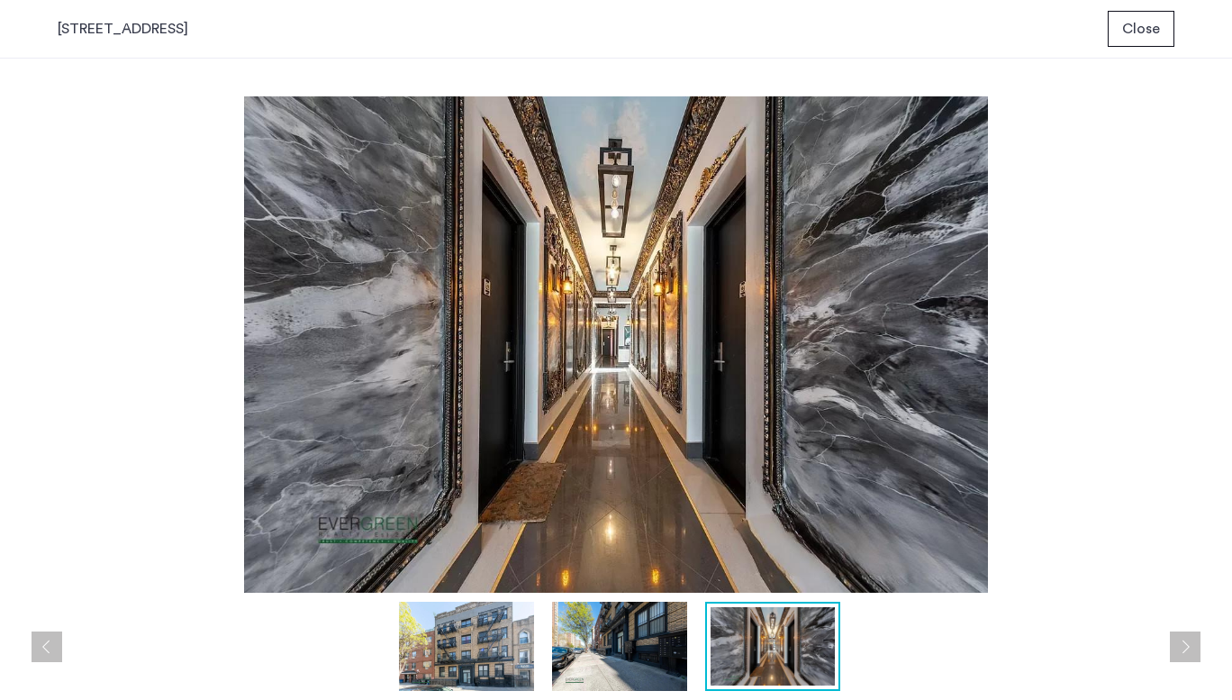
click at [1141, 43] on button "Close" at bounding box center [1140, 29] width 67 height 36
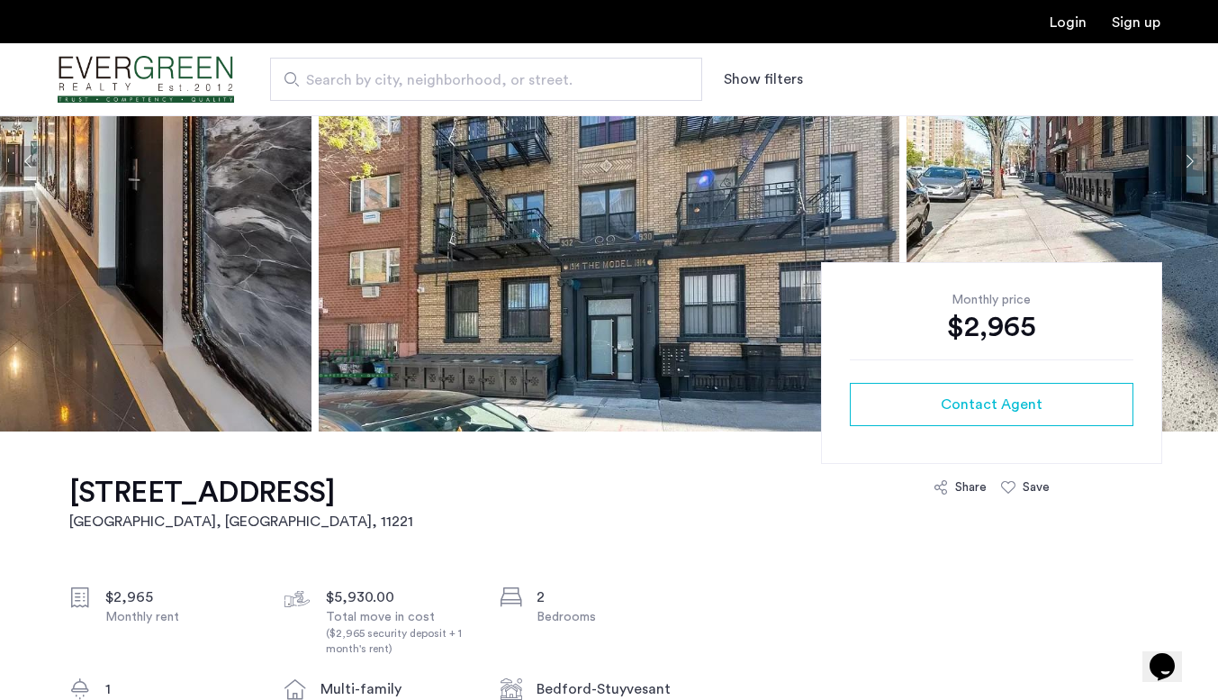
scroll to position [225, 0]
drag, startPoint x: 64, startPoint y: 492, endPoint x: 316, endPoint y: 496, distance: 252.1
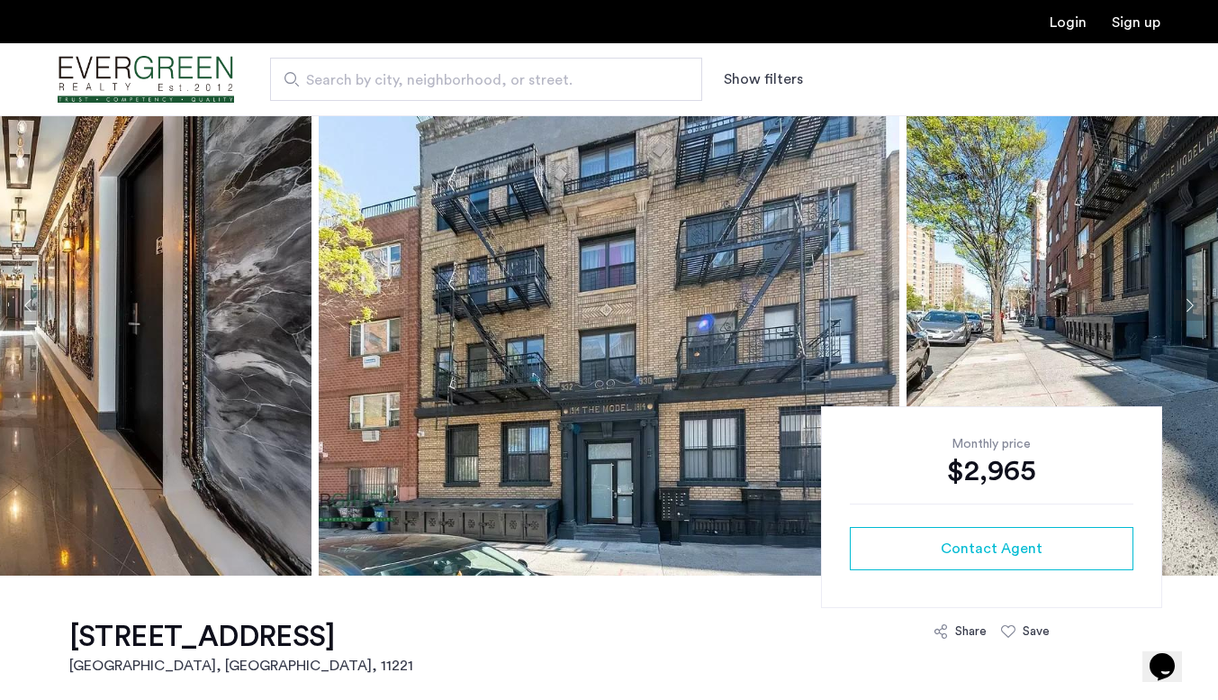
scroll to position [0, 0]
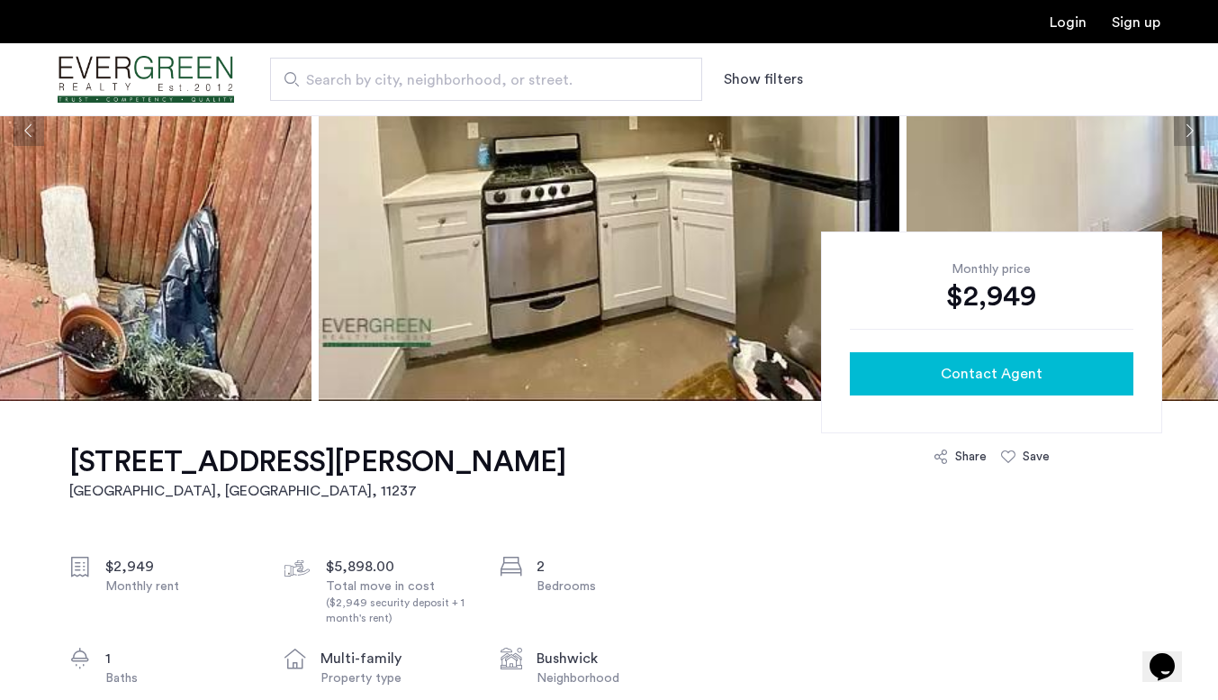
click at [1008, 366] on span "Contact Agent" at bounding box center [992, 374] width 102 height 22
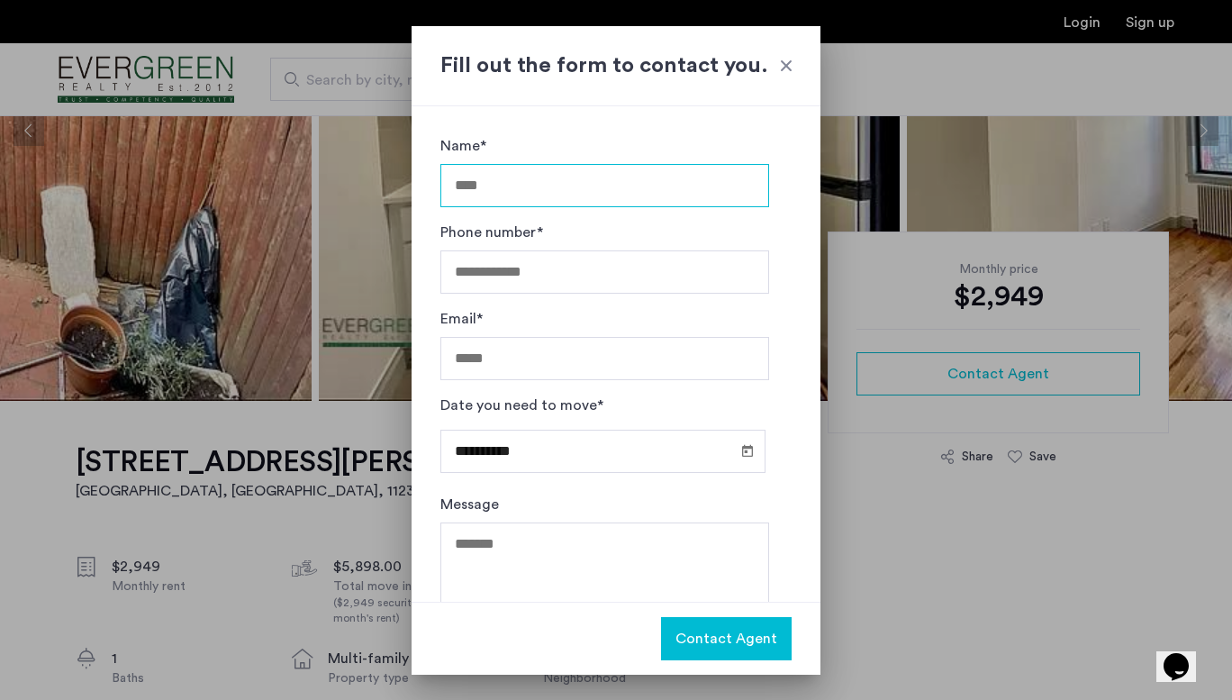
click at [549, 172] on input "Name*" at bounding box center [604, 185] width 329 height 43
type input "**********"
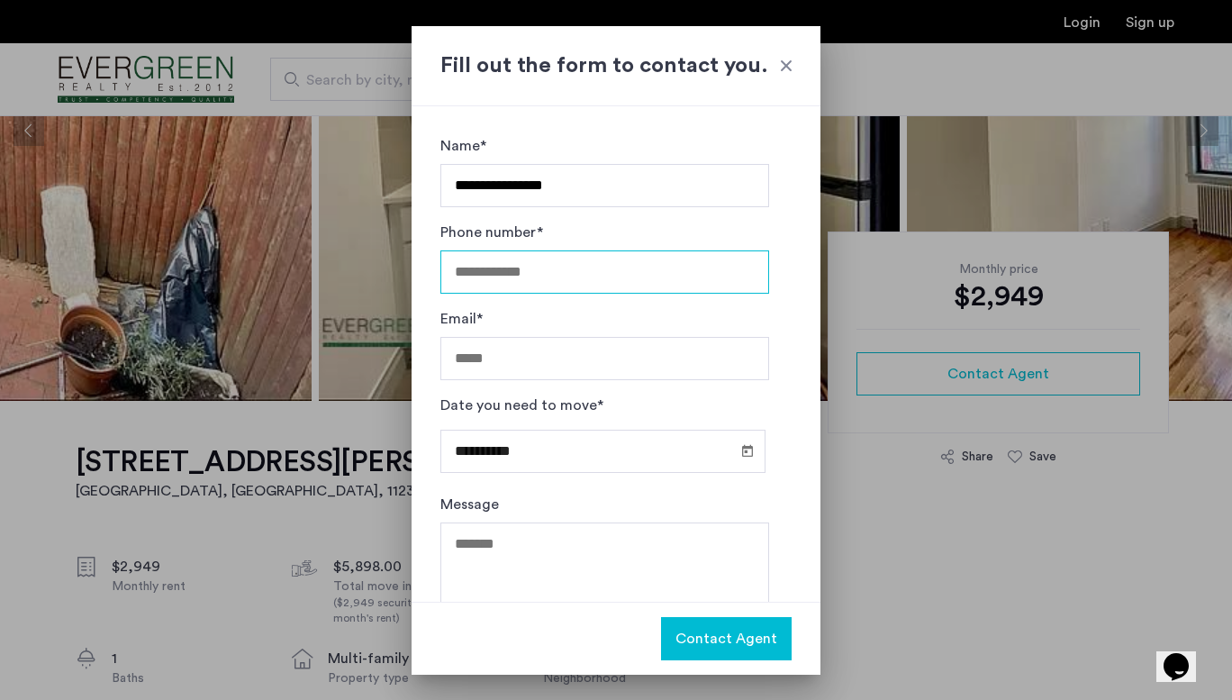
type input "**********"
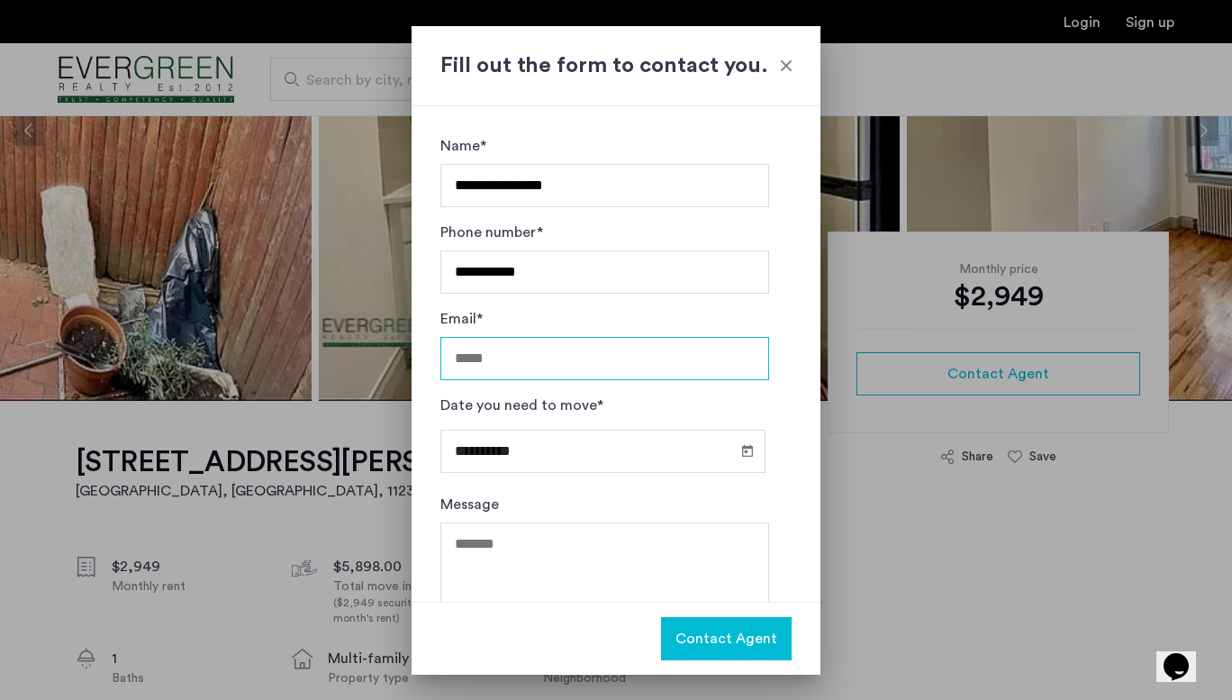
type input "**********"
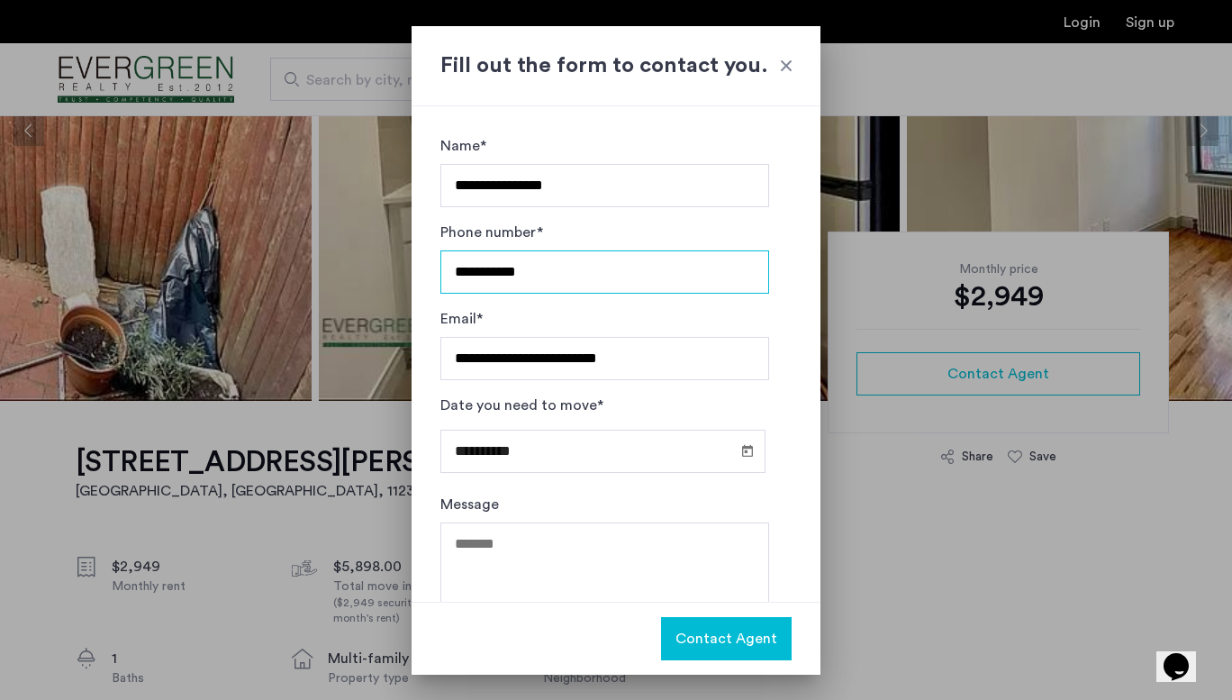
click at [460, 276] on input "**********" at bounding box center [604, 271] width 329 height 43
click at [460, 276] on input "*********" at bounding box center [604, 271] width 329 height 43
type input "**********"
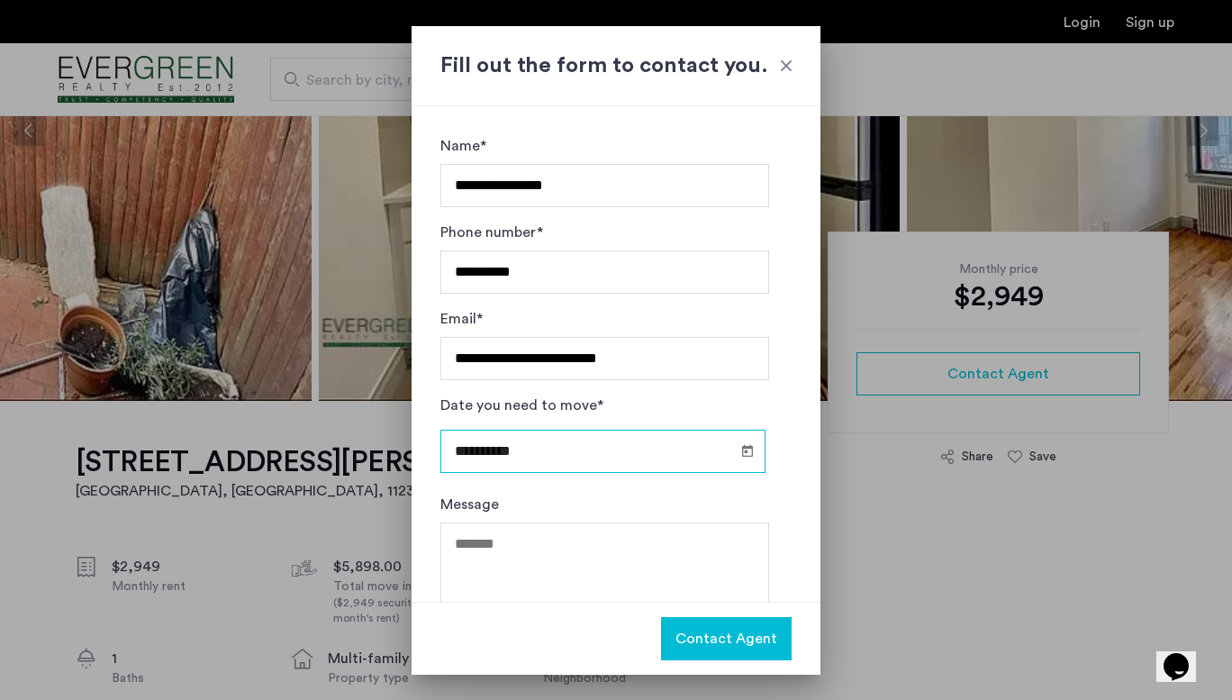
click at [533, 456] on input "**********" at bounding box center [602, 450] width 325 height 43
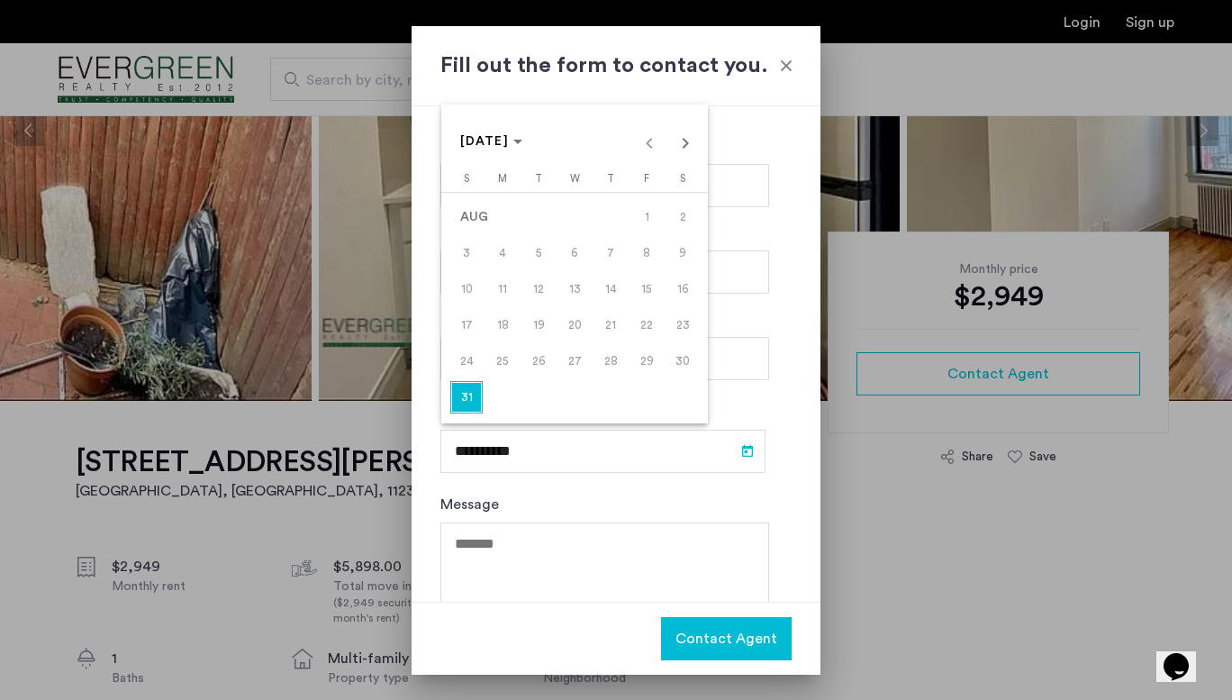
click at [470, 397] on span "31" at bounding box center [466, 397] width 32 height 32
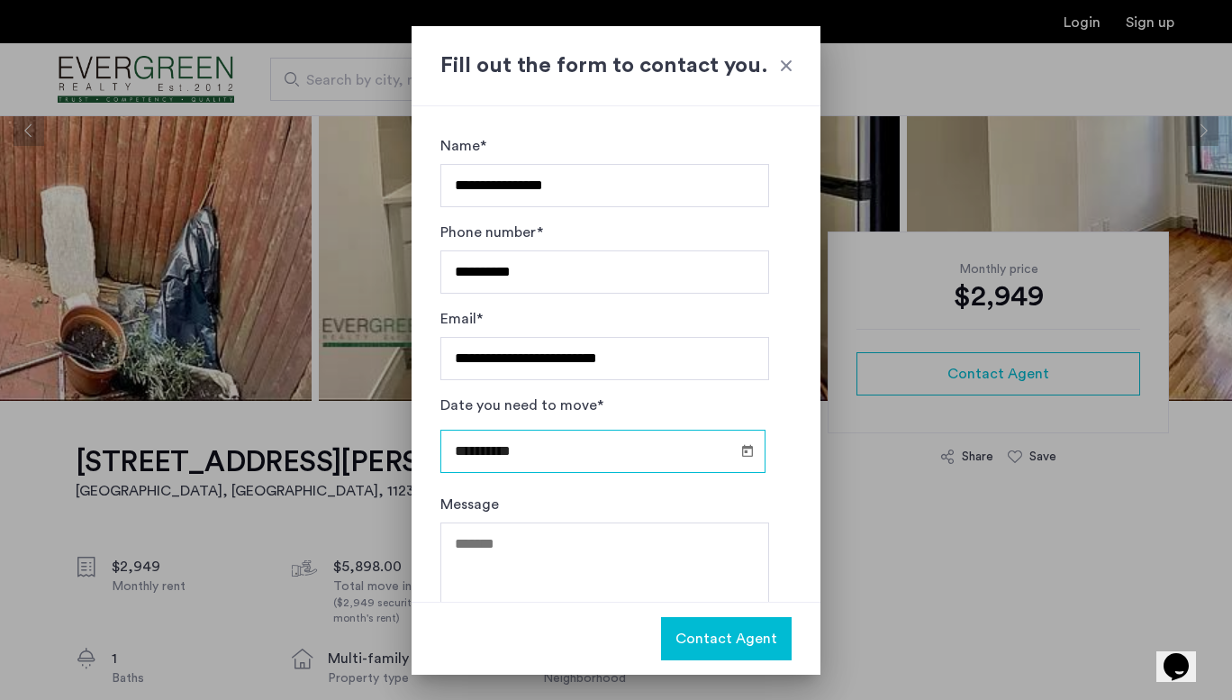
click at [552, 458] on input "**********" at bounding box center [602, 450] width 325 height 43
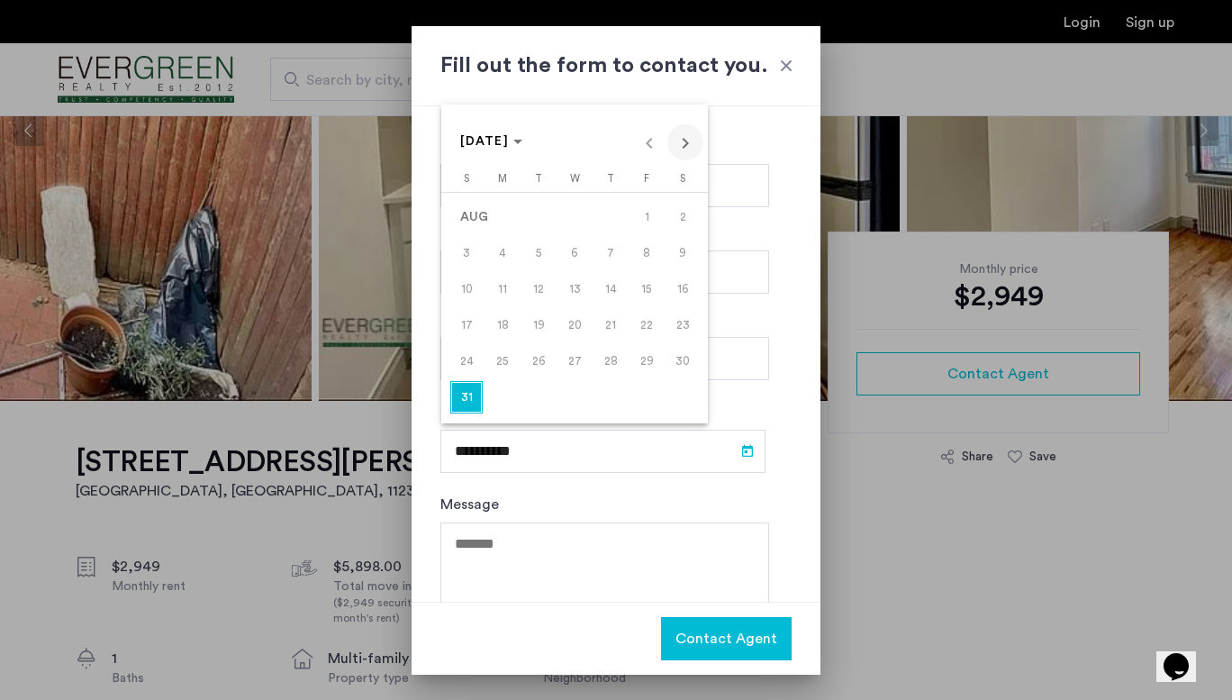
click at [683, 140] on span "Next month" at bounding box center [685, 142] width 36 height 36
click at [542, 285] on span "9" at bounding box center [538, 289] width 32 height 32
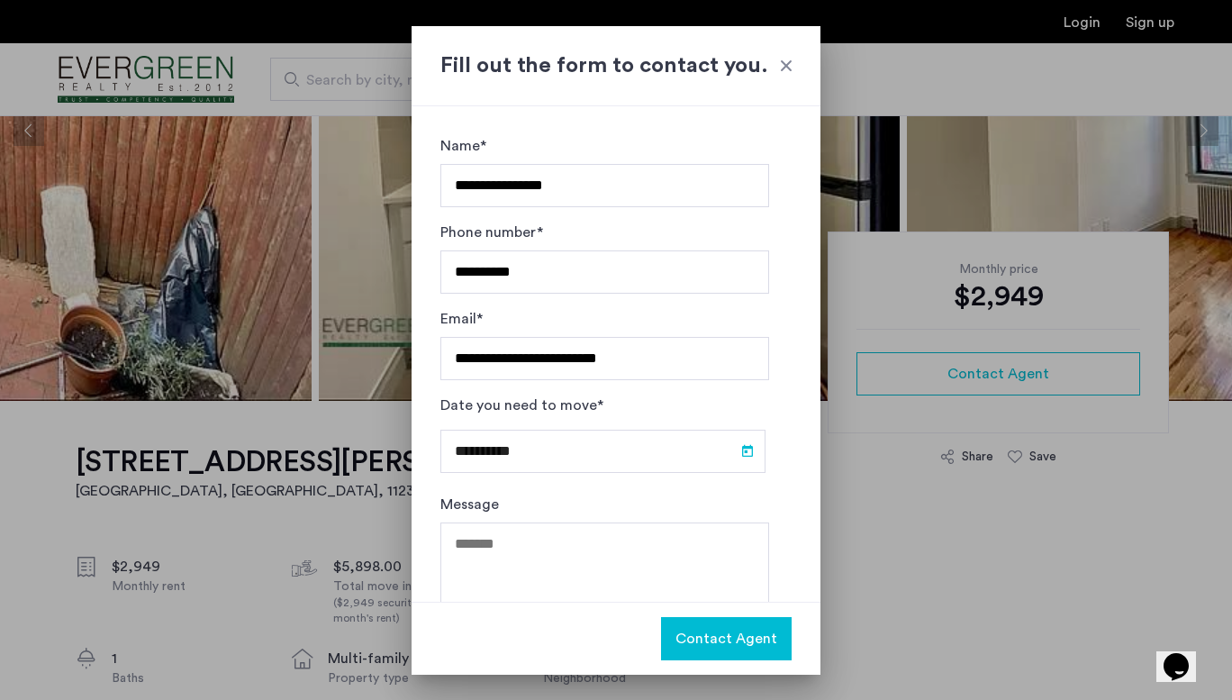
type input "**********"
click at [544, 547] on textarea "Message" at bounding box center [604, 576] width 329 height 108
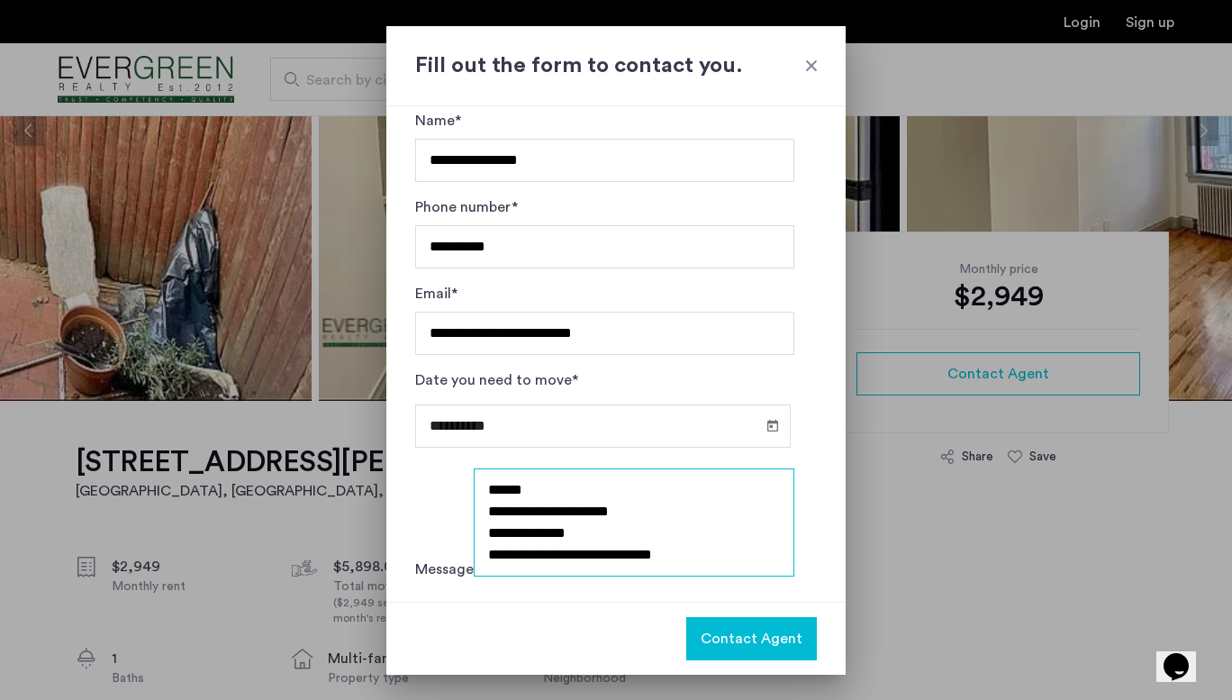
scroll to position [116, 0]
type textarea "**********"
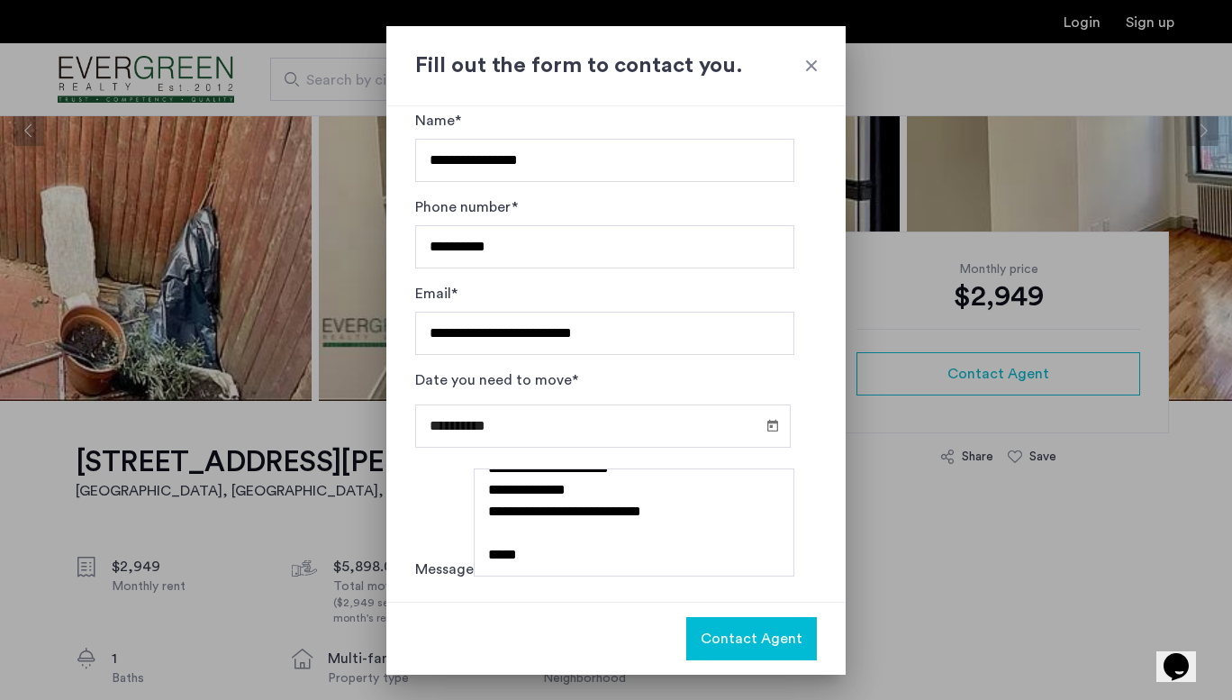
click at [715, 645] on span "Contact Agent" at bounding box center [751, 639] width 102 height 22
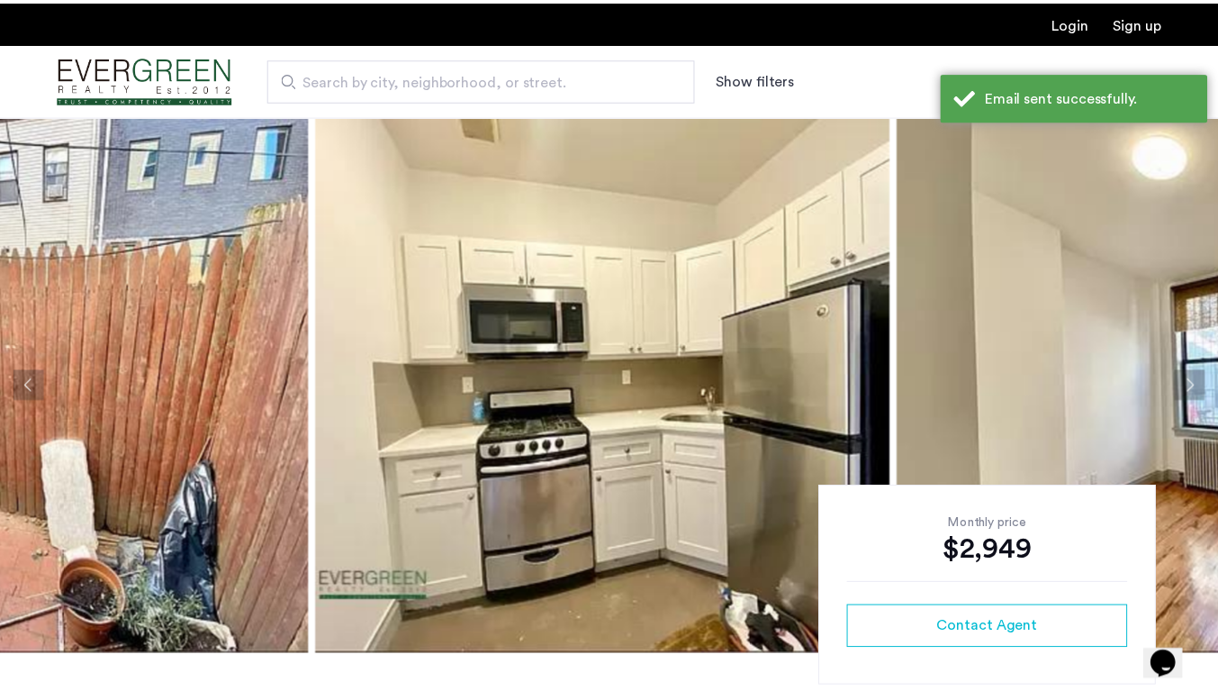
scroll to position [255, 0]
